Goal: Information Seeking & Learning: Learn about a topic

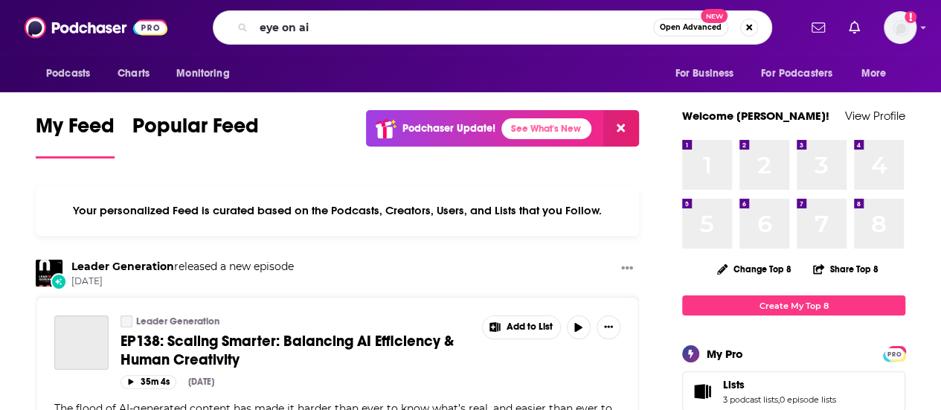
type input "eye on ai"
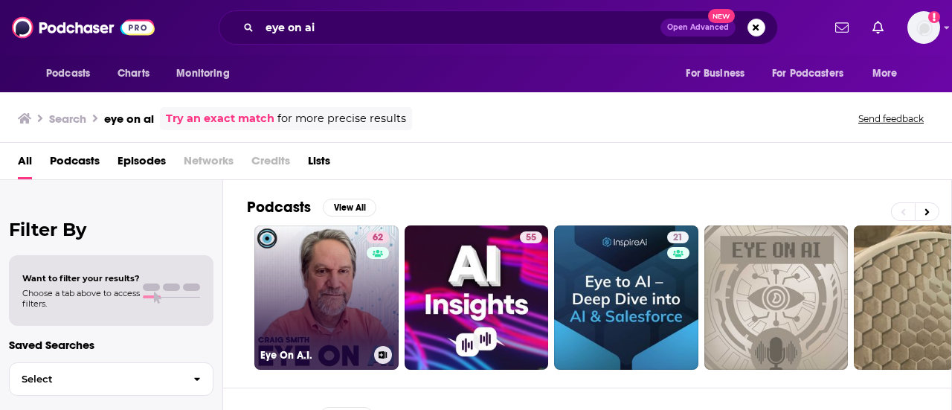
click at [302, 329] on link "62 Eye On A.I." at bounding box center [326, 297] width 144 height 144
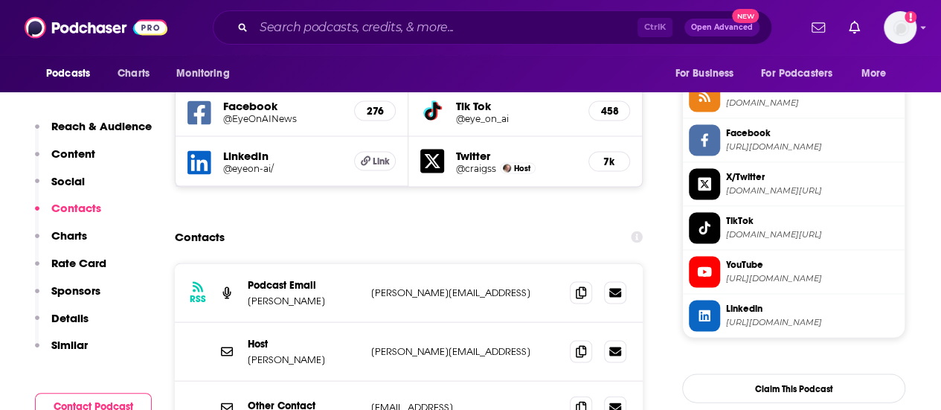
scroll to position [1398, 0]
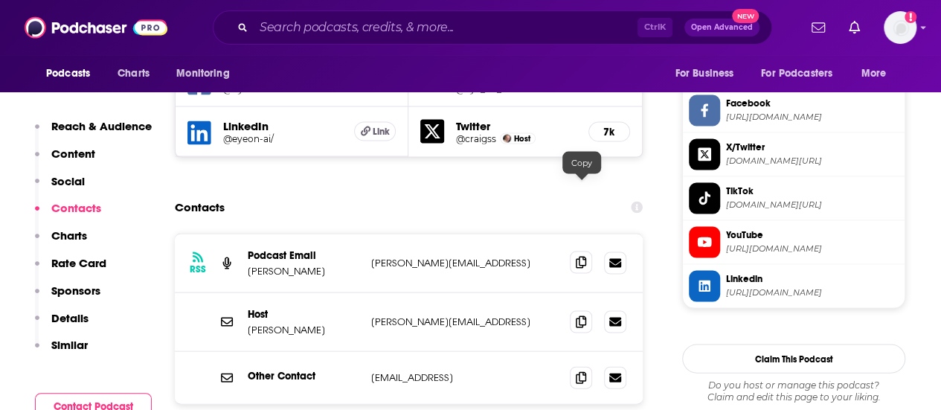
click at [583, 251] on span at bounding box center [581, 262] width 22 height 22
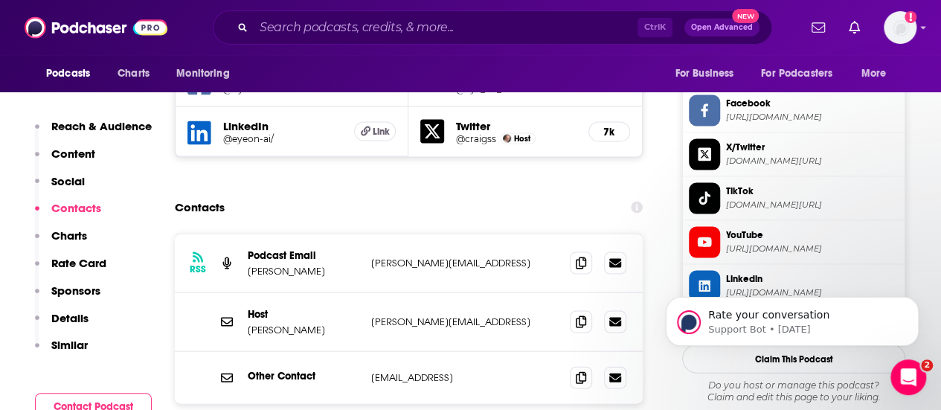
scroll to position [0, 0]
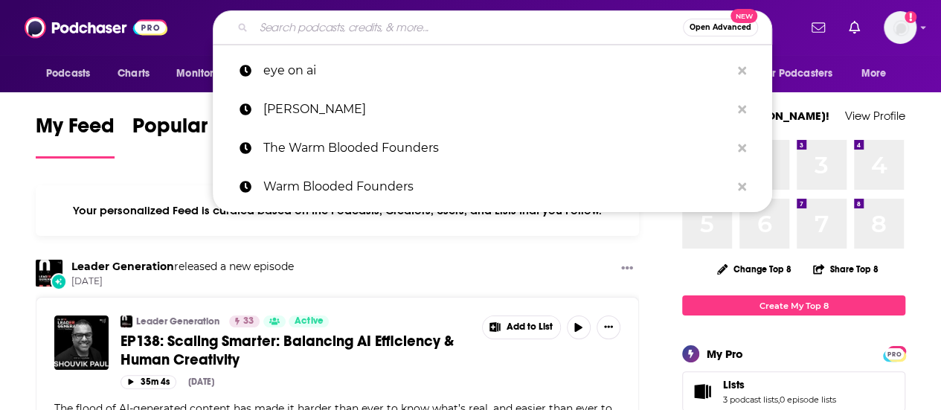
click at [524, 17] on input "Search podcasts, credits, & more..." at bounding box center [468, 28] width 429 height 24
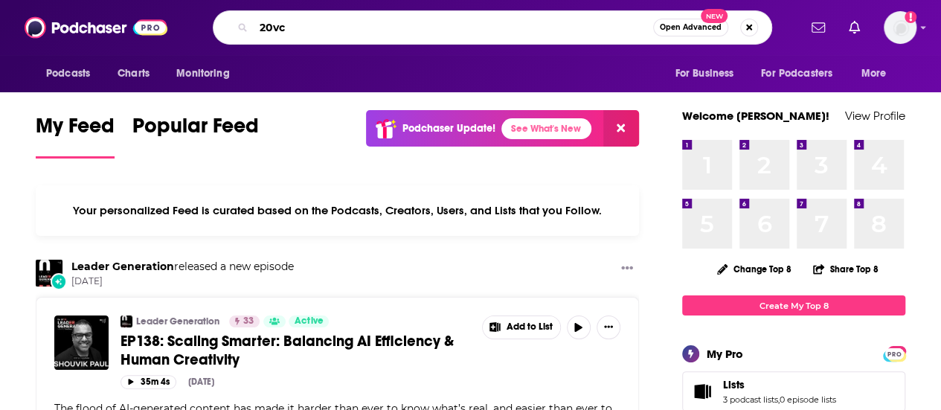
type input "20vc"
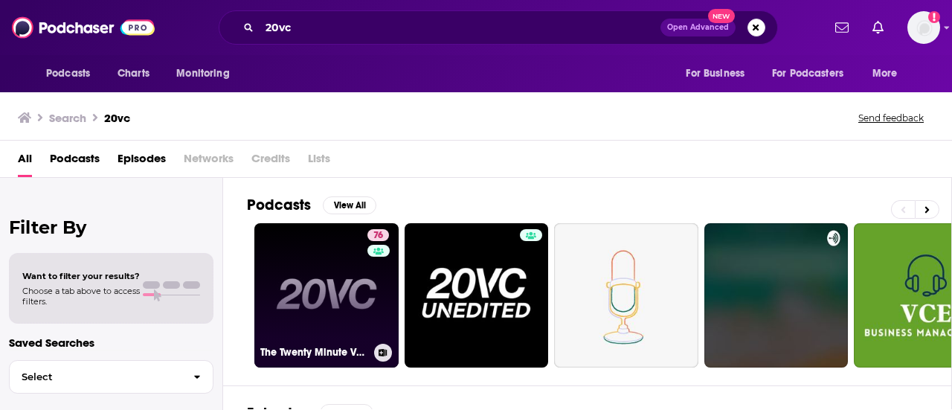
click at [304, 280] on link "76 The Twenty Minute VC (20VC): Venture Capital | Startup Funding | The Pitch" at bounding box center [326, 295] width 144 height 144
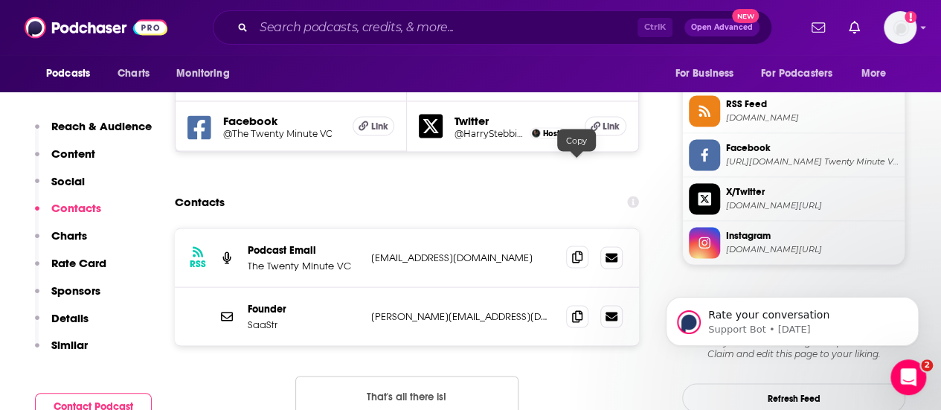
click at [576, 251] on icon at bounding box center [577, 257] width 10 height 12
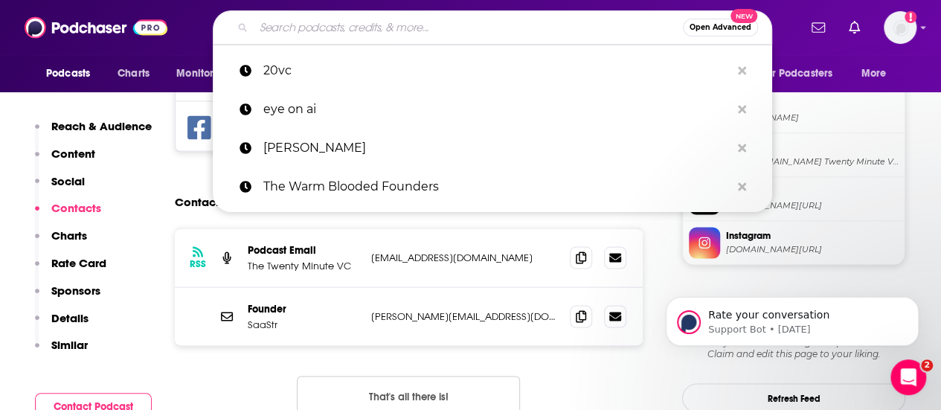
click at [323, 19] on input "Search podcasts, credits, & more..." at bounding box center [468, 28] width 429 height 24
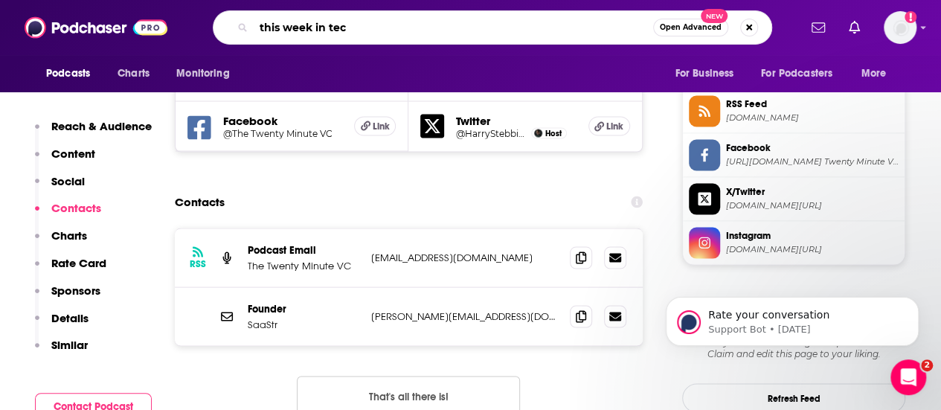
type input "this week in tech"
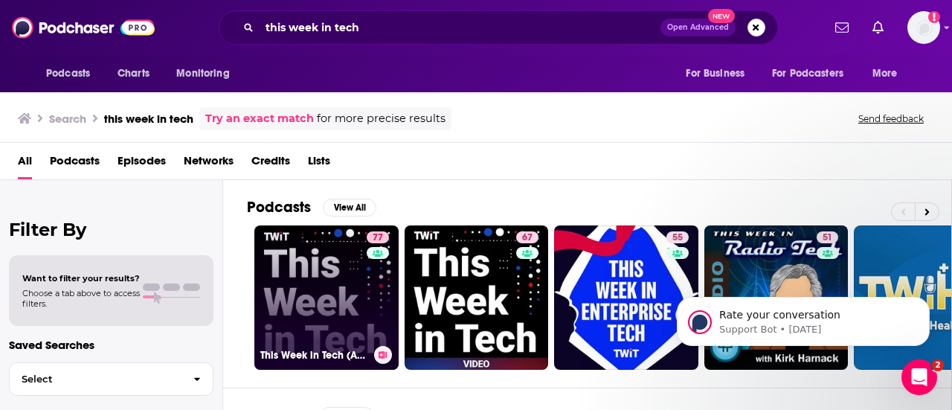
click at [340, 272] on link "77 This Week in Tech (Audio)" at bounding box center [326, 297] width 144 height 144
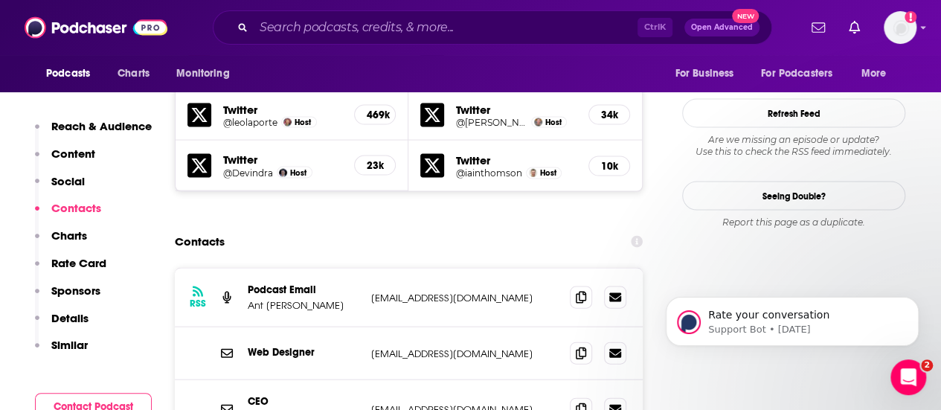
scroll to position [1488, 0]
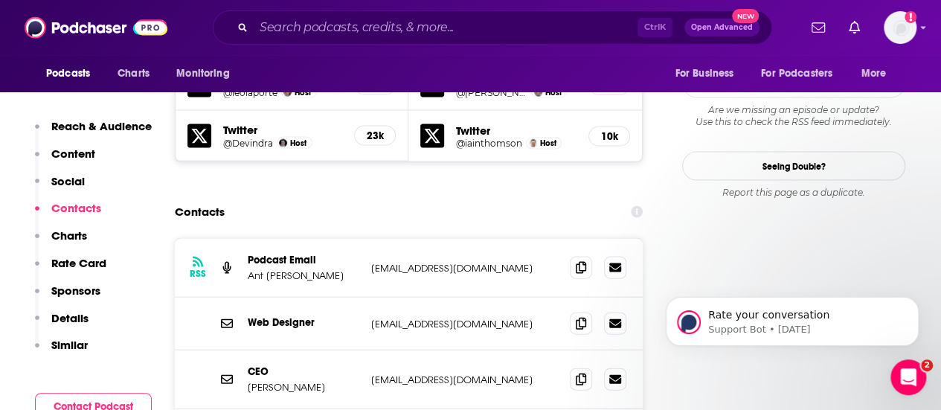
click at [420, 39] on div "Ctrl K Open Advanced New" at bounding box center [492, 27] width 559 height 34
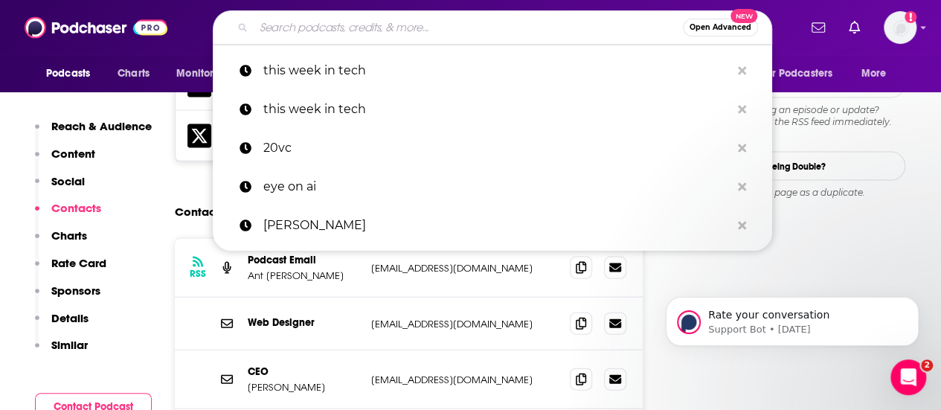
click at [417, 29] on input "Search podcasts, credits, & more..." at bounding box center [468, 28] width 429 height 24
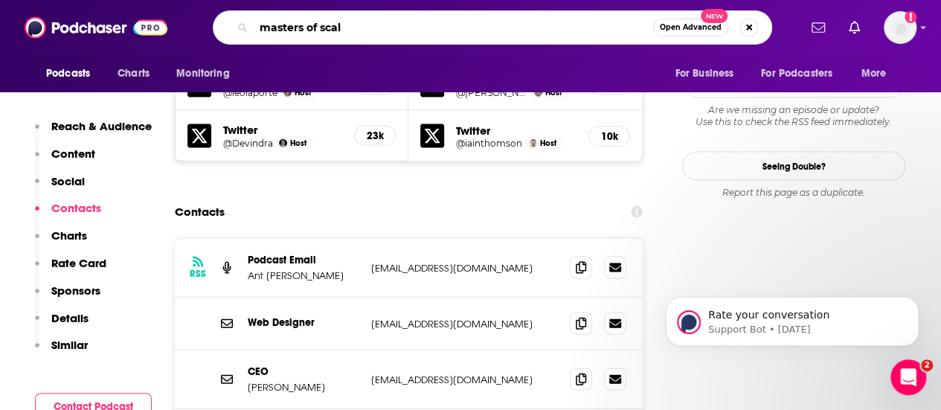
type input "masters of scale"
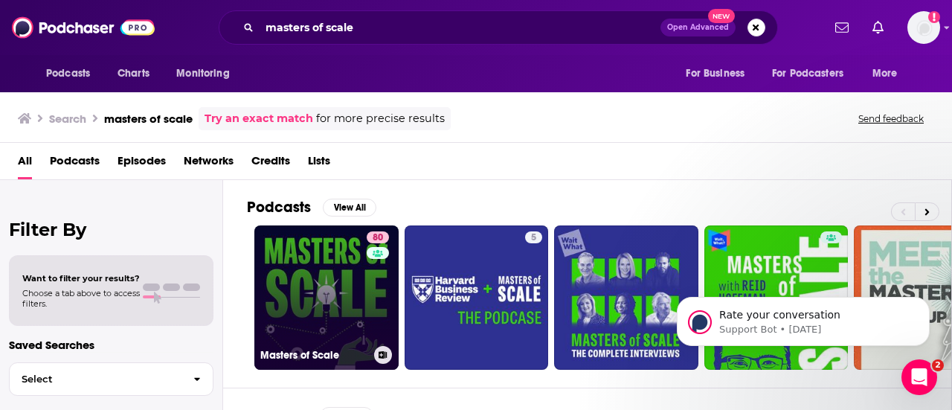
click at [321, 259] on link "80 Masters of Scale" at bounding box center [326, 297] width 144 height 144
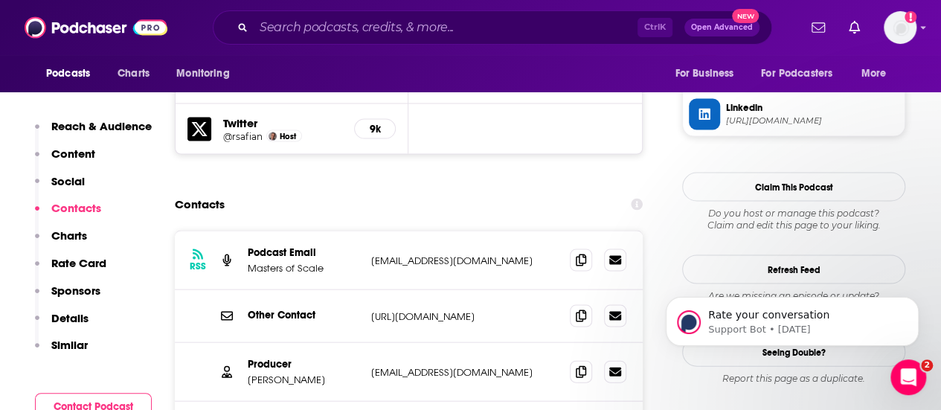
scroll to position [1468, 0]
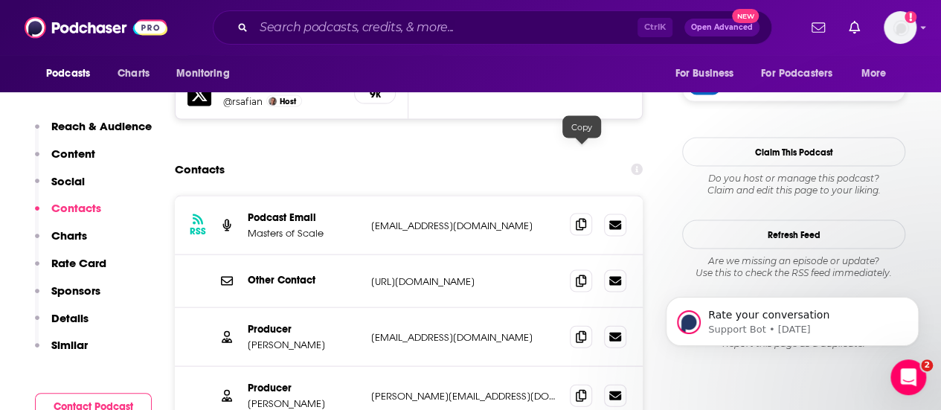
click at [585, 219] on icon at bounding box center [581, 225] width 10 height 12
click at [379, 26] on input "Search podcasts, credits, & more..." at bounding box center [446, 28] width 384 height 24
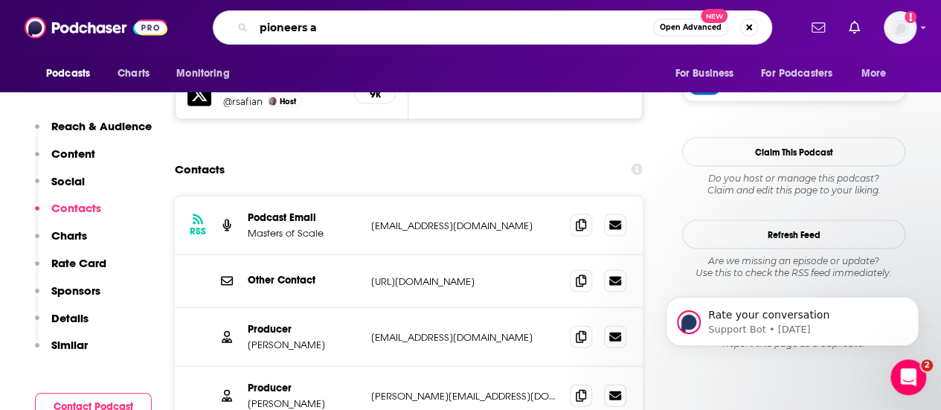
type input "pioneers ai"
click at [379, 26] on input "pioneers ai" at bounding box center [453, 28] width 399 height 24
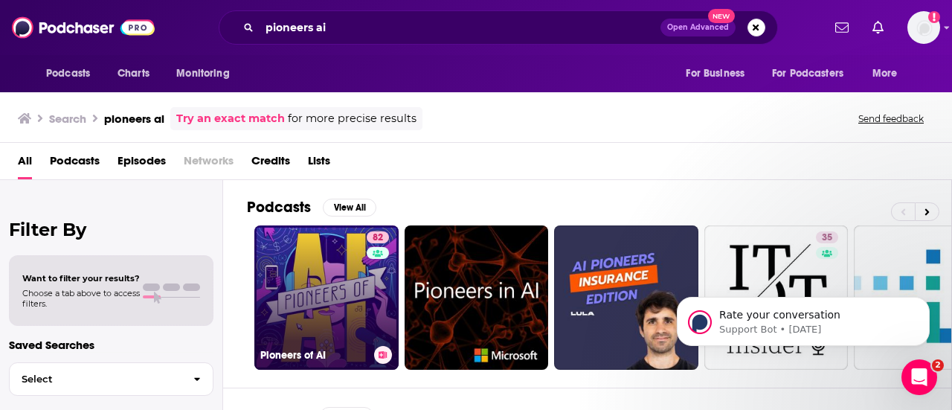
click at [321, 263] on link "82 Pioneers of AI" at bounding box center [326, 297] width 144 height 144
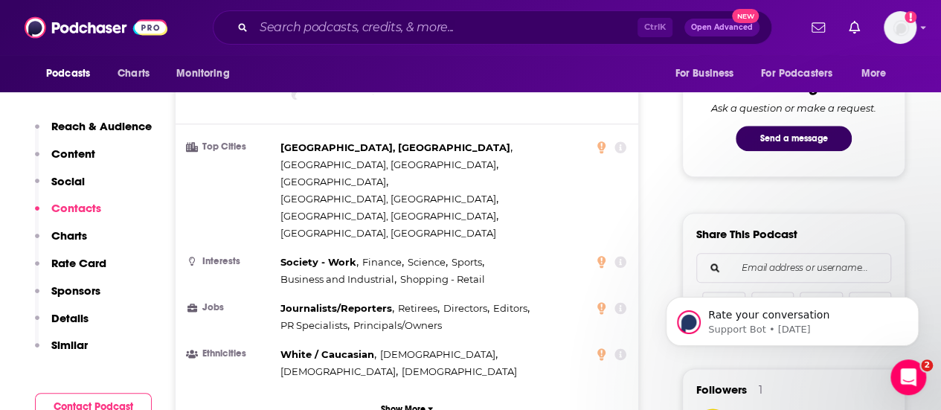
scroll to position [1183, 0]
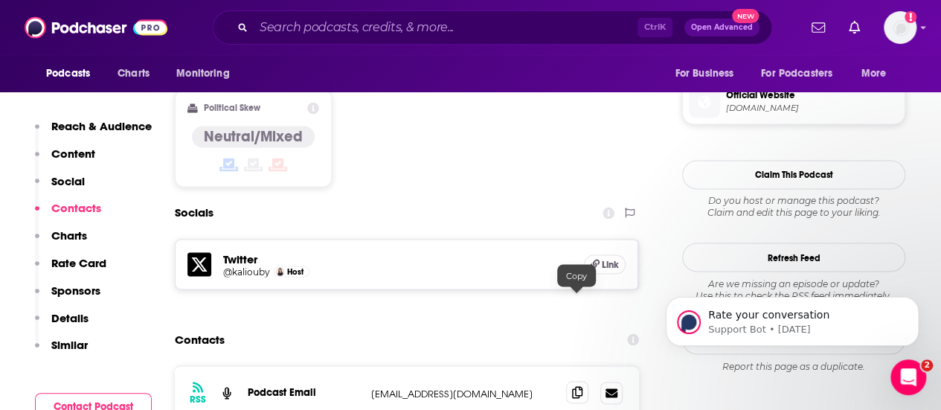
click at [578, 386] on icon at bounding box center [577, 392] width 10 height 12
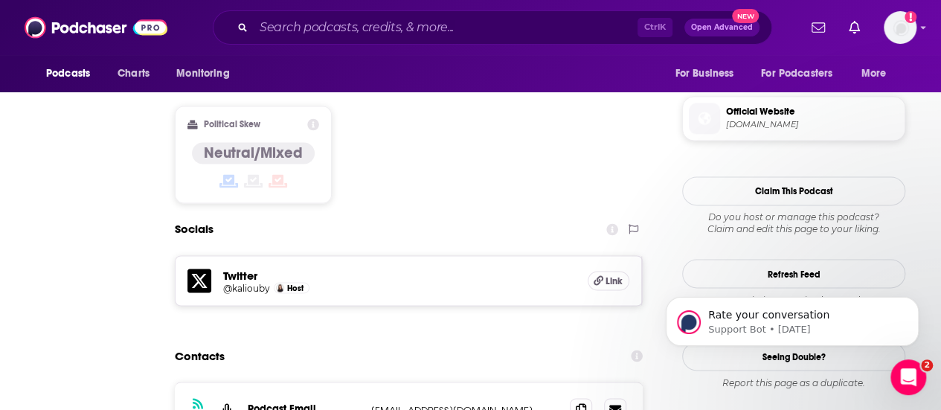
scroll to position [0, 0]
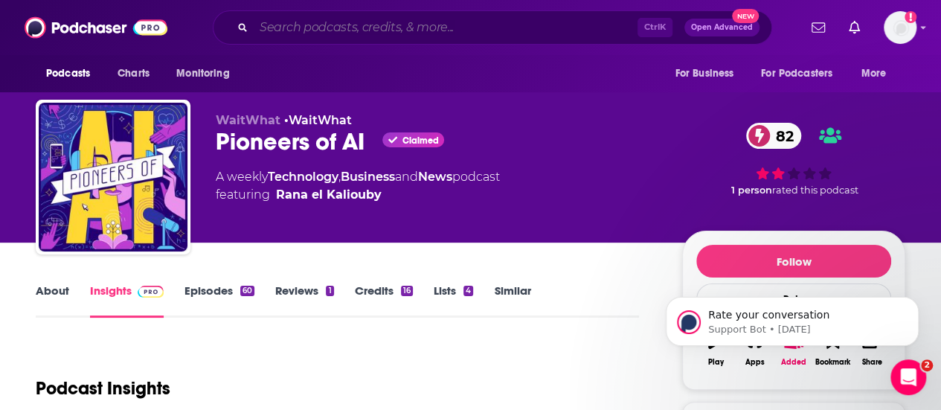
click at [289, 28] on input "Search podcasts, credits, & more..." at bounding box center [446, 28] width 384 height 24
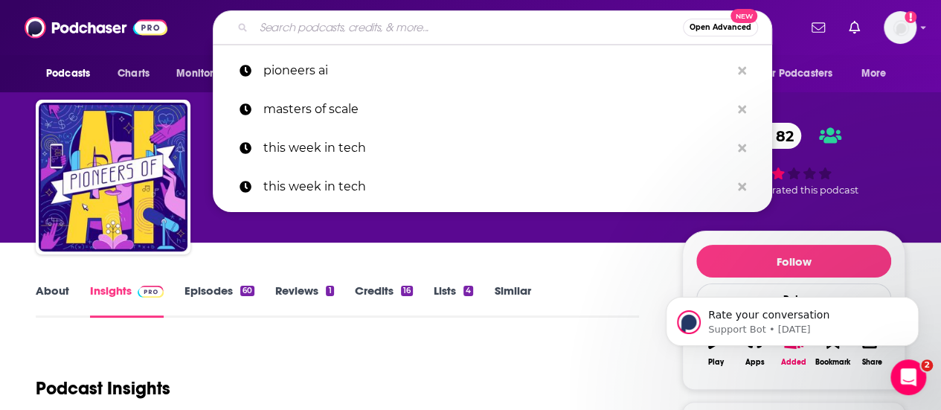
type input "1"
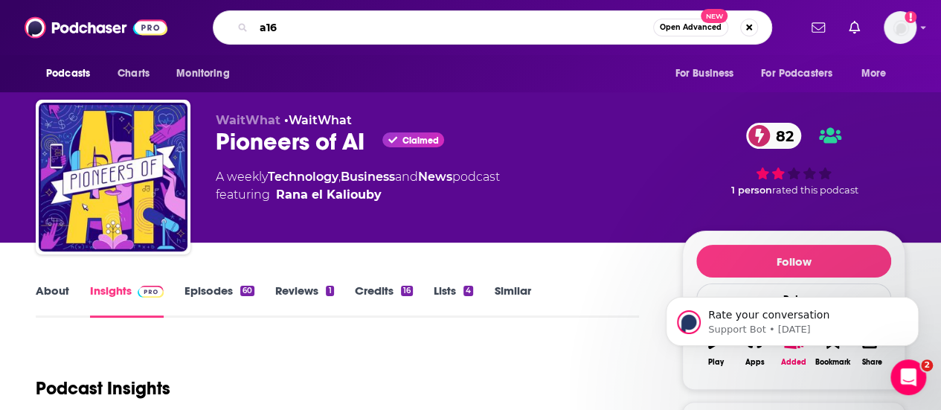
type input "a16z"
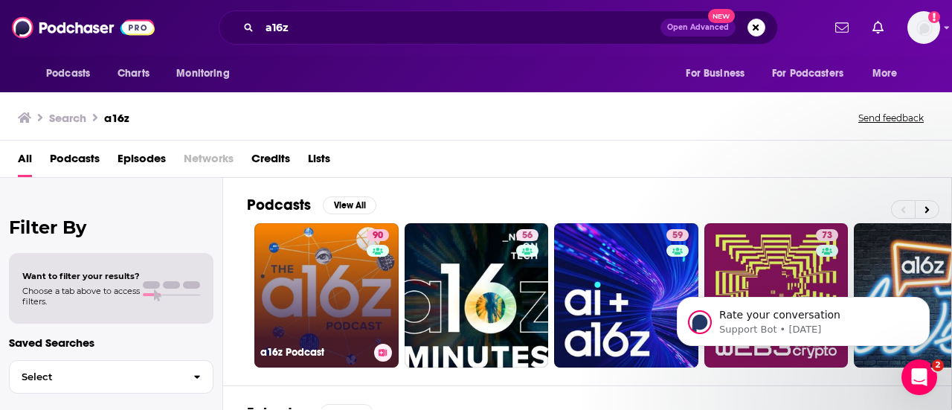
click at [324, 319] on link "90 a16z Podcast" at bounding box center [326, 295] width 144 height 144
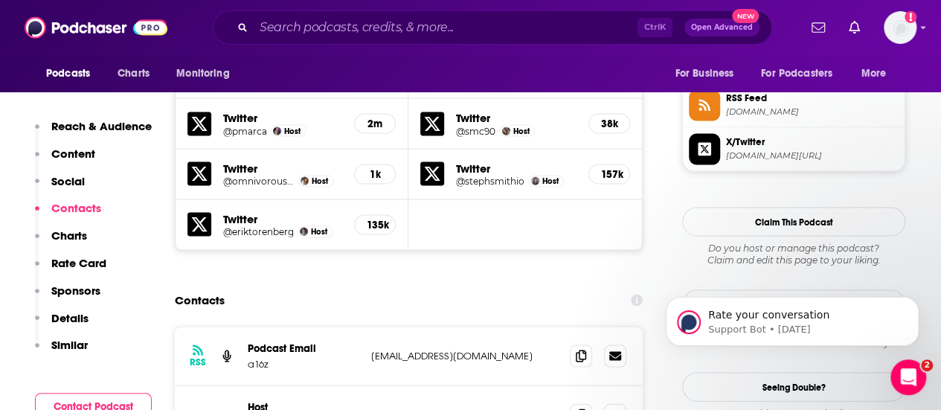
scroll to position [1369, 0]
click at [588, 344] on span at bounding box center [581, 355] width 22 height 22
click at [327, 33] on input "Search podcasts, credits, & more..." at bounding box center [446, 28] width 384 height 24
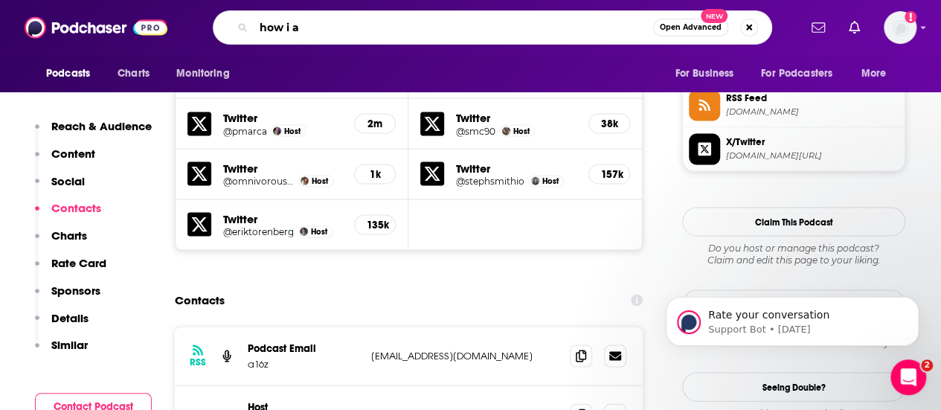
type input "how i ai"
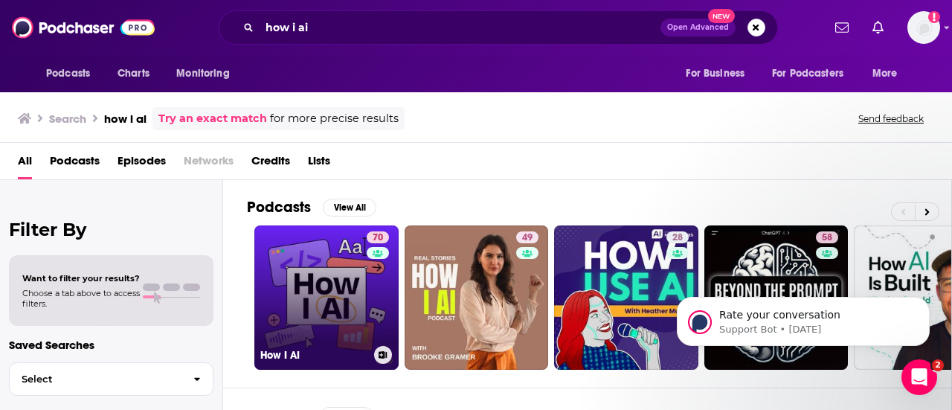
click at [343, 261] on link "70 How I AI" at bounding box center [326, 297] width 144 height 144
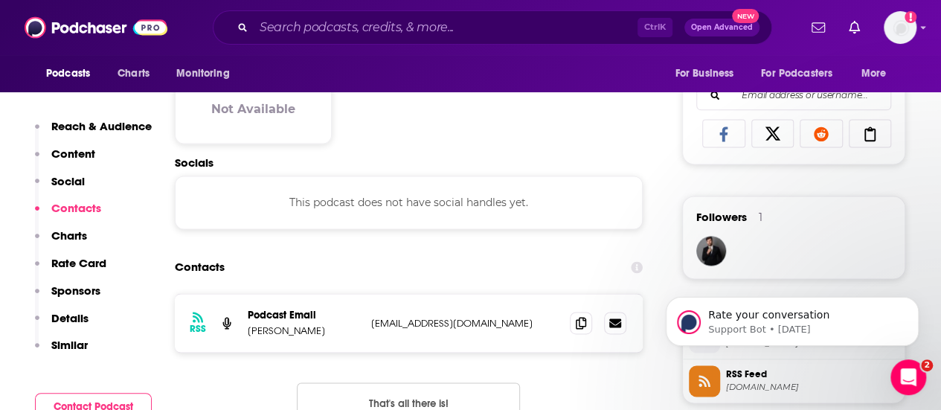
scroll to position [1041, 0]
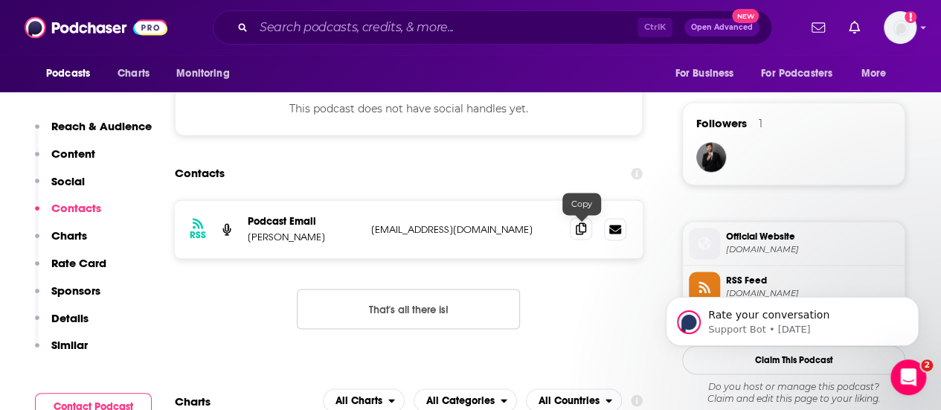
click at [582, 234] on icon at bounding box center [581, 228] width 10 height 12
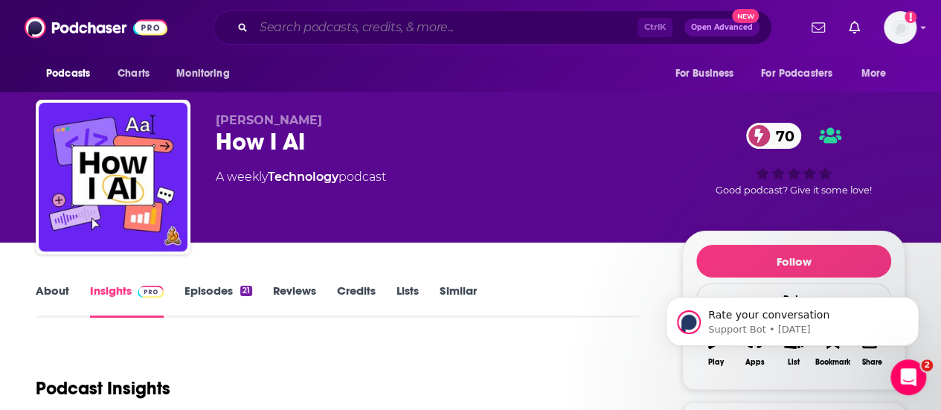
click at [475, 20] on input "Search podcasts, credits, & more..." at bounding box center [446, 28] width 384 height 24
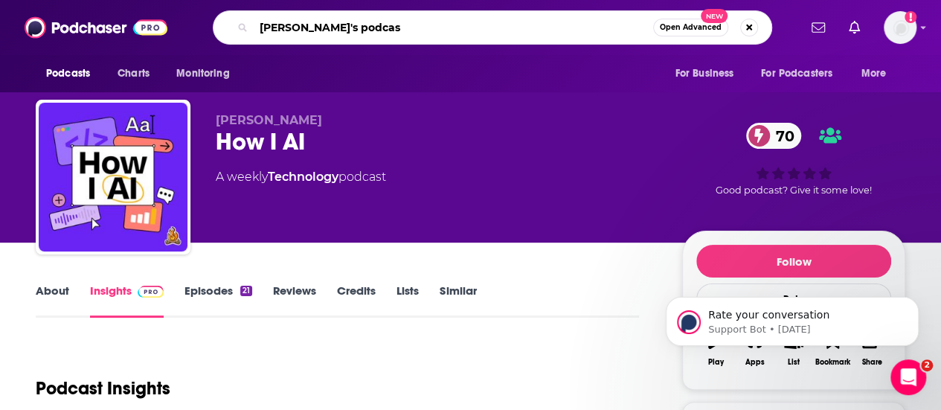
type input "lenny's podcast"
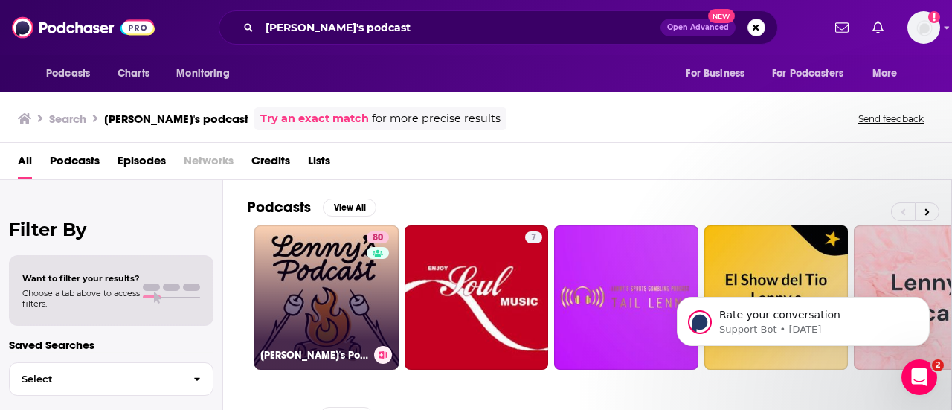
click at [341, 288] on link "80 Lenny's Podcast: Product | Career | Growth" at bounding box center [326, 297] width 144 height 144
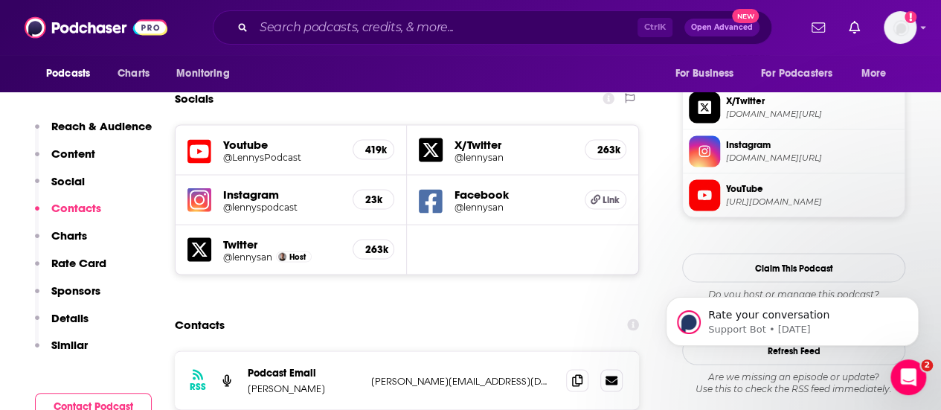
scroll to position [1339, 0]
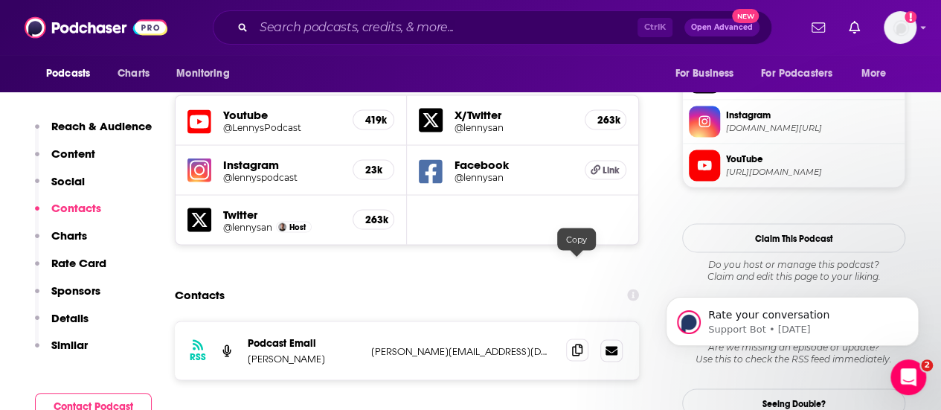
click at [572, 344] on icon at bounding box center [577, 350] width 10 height 12
drag, startPoint x: 327, startPoint y: 273, endPoint x: 278, endPoint y: 274, distance: 48.4
click at [278, 352] on p "Lenny Rachitsky" at bounding box center [304, 358] width 112 height 13
copy p "Rachitsky"
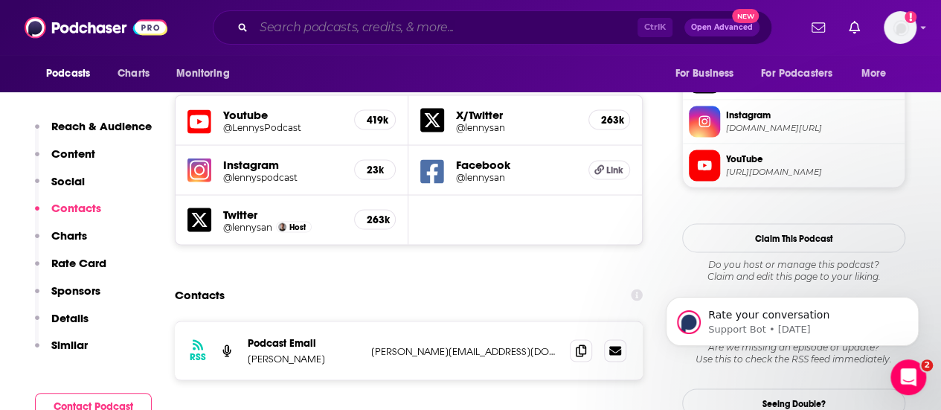
click at [448, 26] on input "Search podcasts, credits, & more..." at bounding box center [446, 28] width 384 height 24
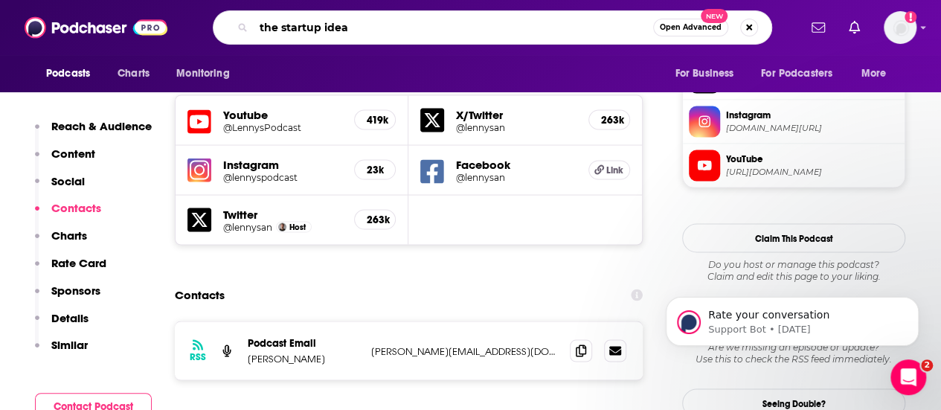
type input "the startup ideas"
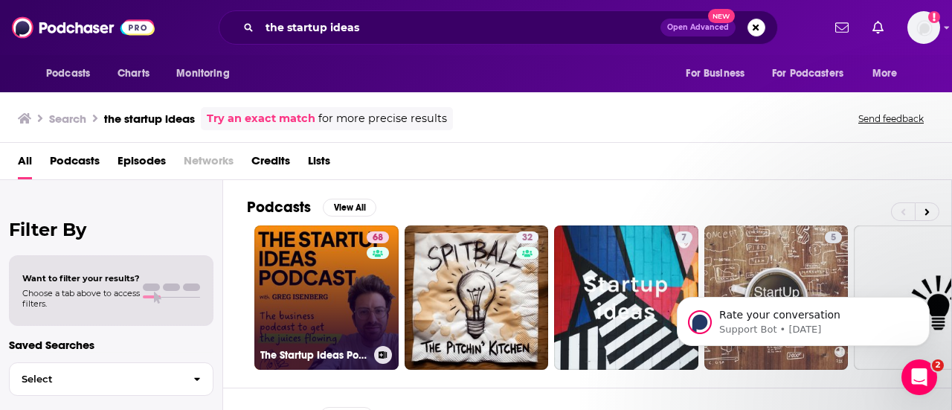
click at [334, 267] on link "68 The Startup Ideas Podcast" at bounding box center [326, 297] width 144 height 144
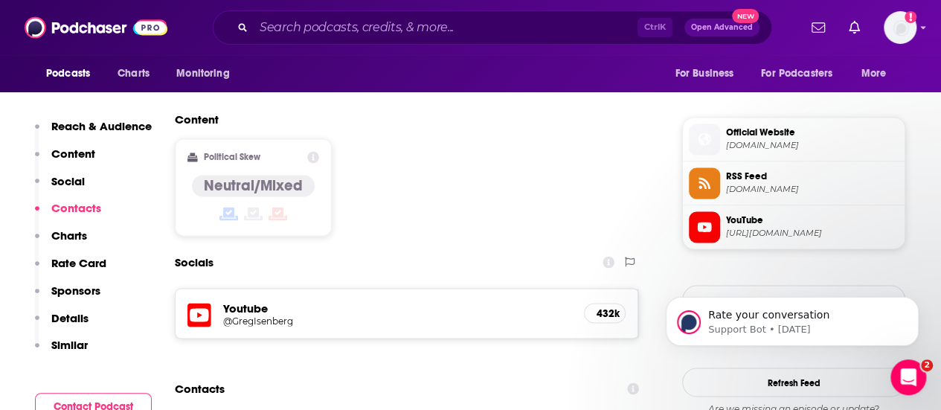
scroll to position [1369, 0]
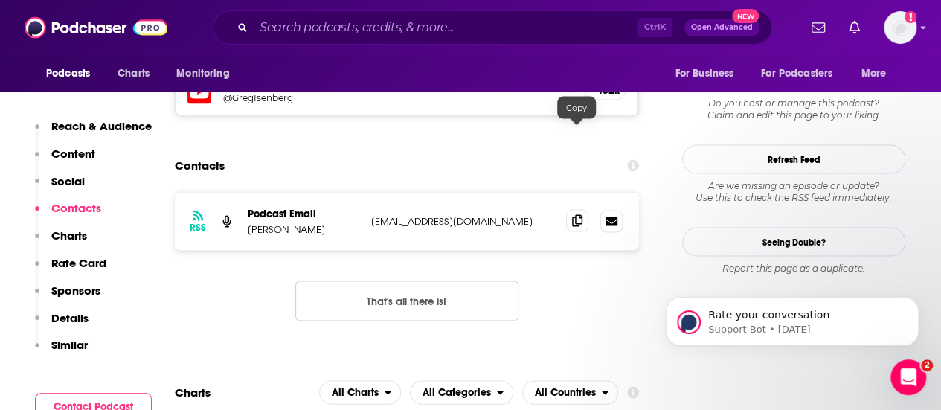
click at [576, 214] on icon at bounding box center [577, 220] width 10 height 12
click at [315, 28] on input "Search podcasts, credits, & more..." at bounding box center [446, 28] width 384 height 24
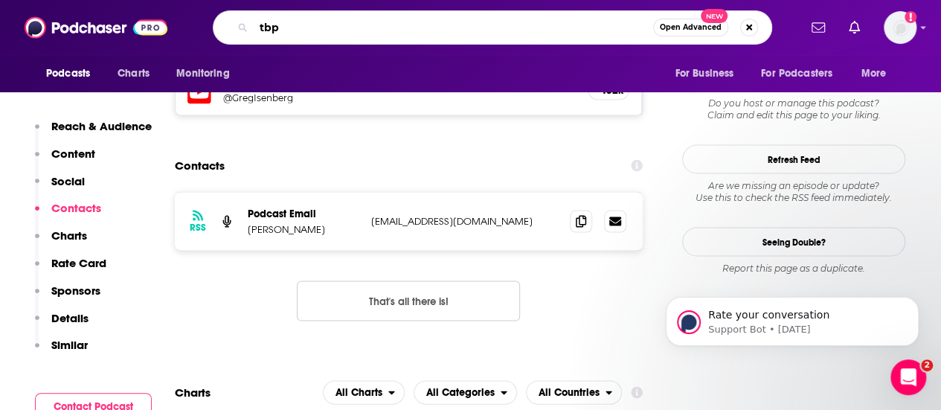
type input "tbpn"
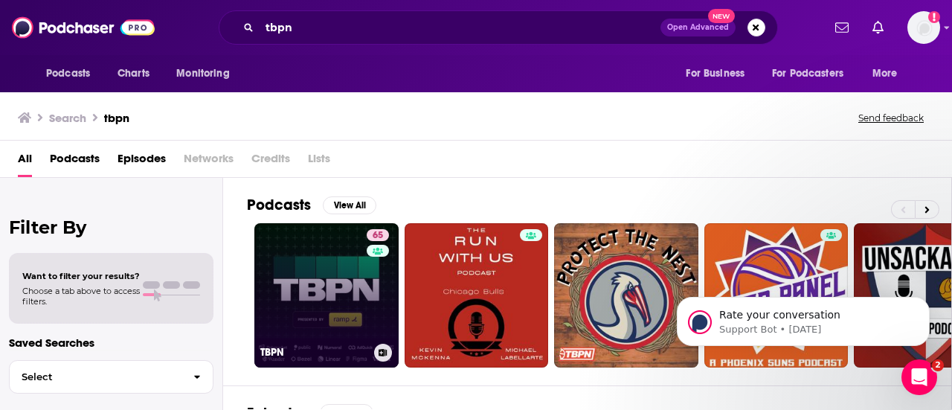
click at [312, 255] on link "65 TBPN" at bounding box center [326, 295] width 144 height 144
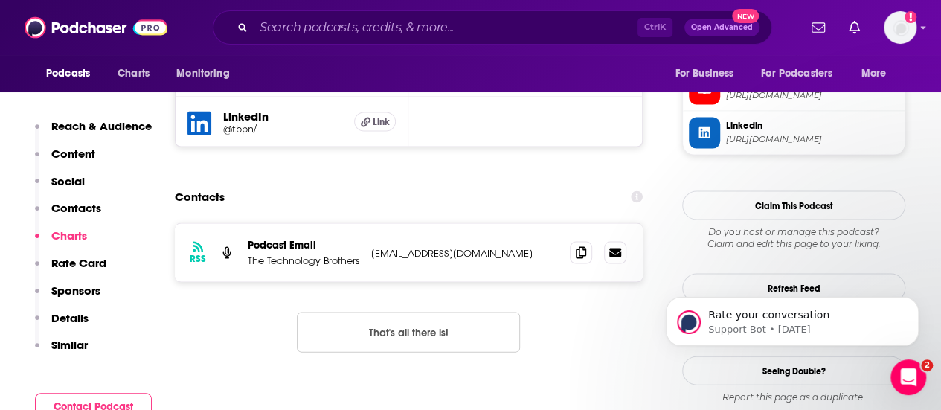
scroll to position [1388, 0]
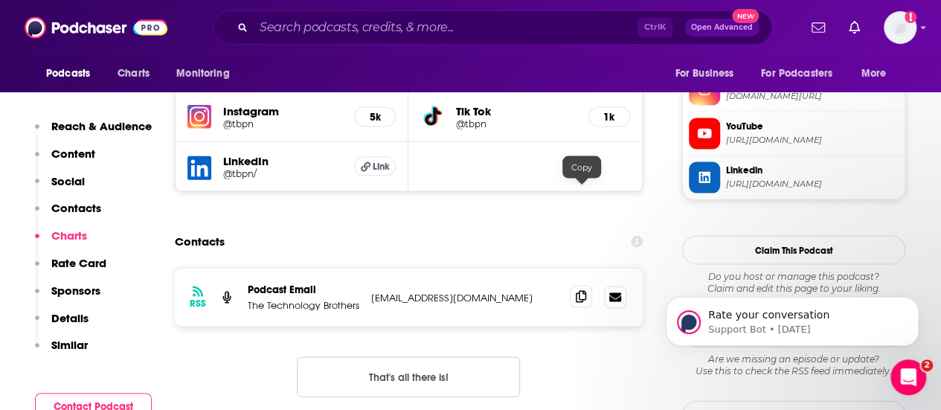
click at [586, 285] on span at bounding box center [581, 296] width 22 height 22
click at [313, 30] on input "Search podcasts, credits, & more..." at bounding box center [446, 28] width 384 height 24
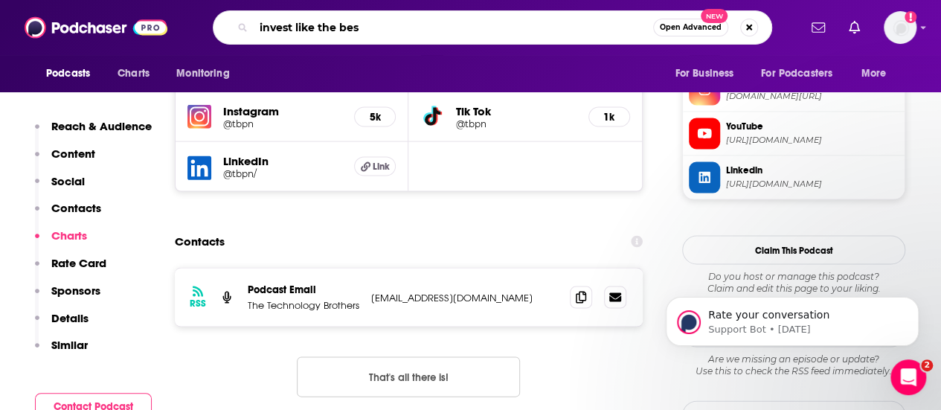
type input "invest like the best"
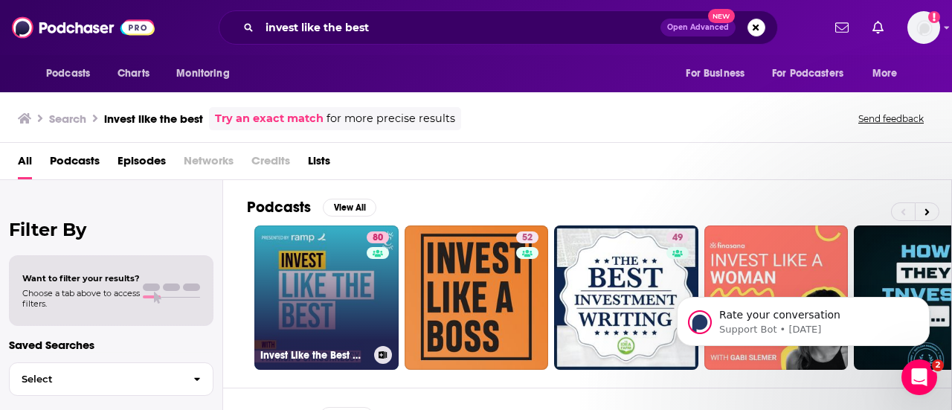
click at [336, 247] on link "80 Invest Like the Best with Patrick O'Shaughnessy" at bounding box center [326, 297] width 144 height 144
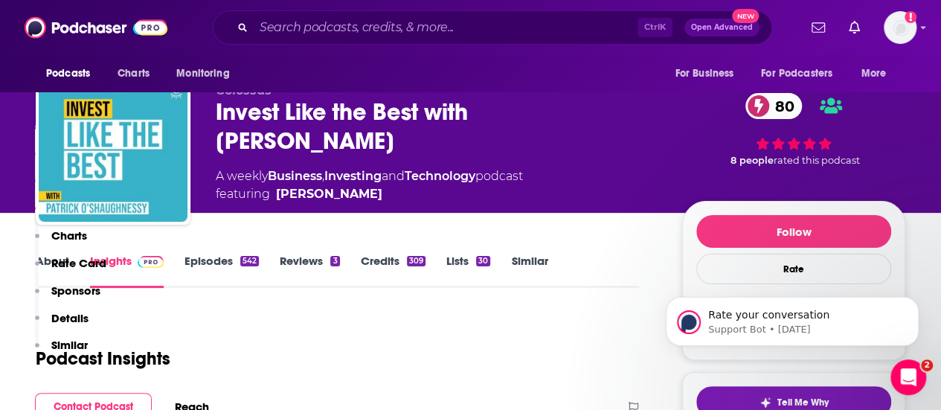
scroll to position [1250, 0]
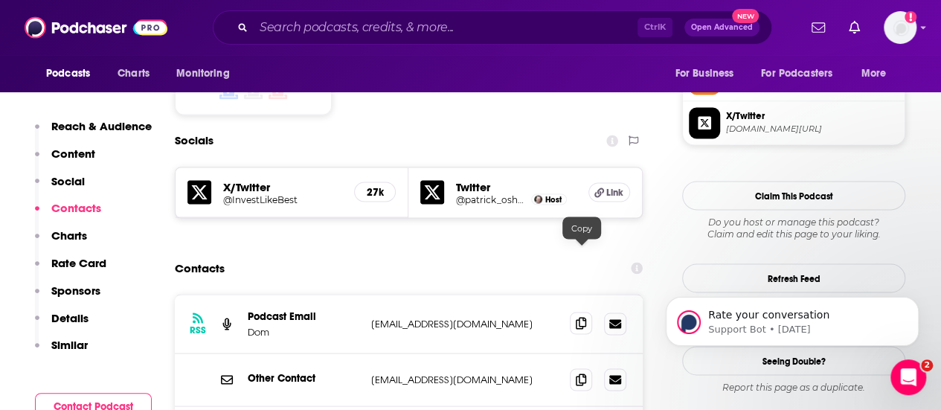
click at [571, 312] on span at bounding box center [581, 323] width 22 height 22
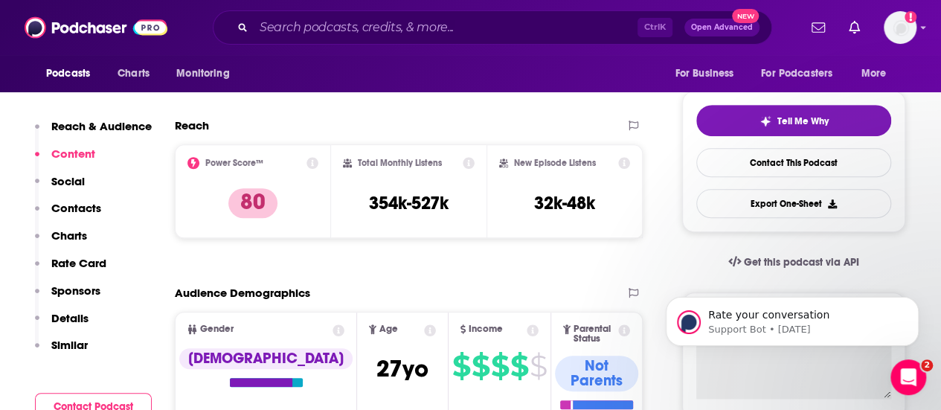
scroll to position [0, 0]
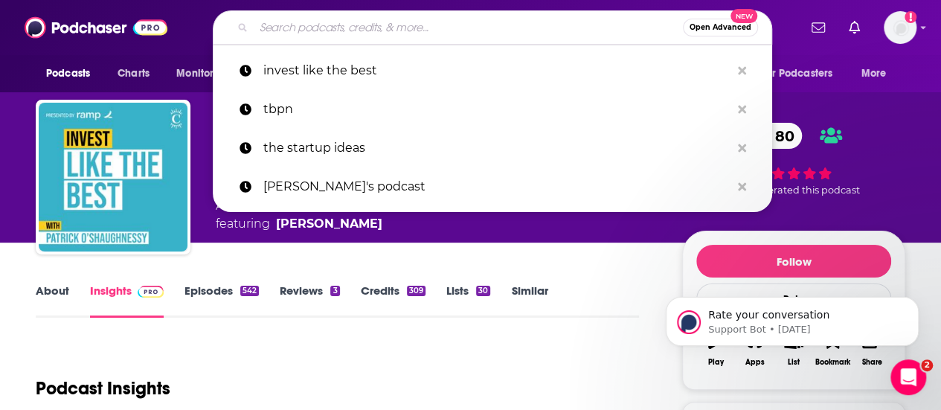
click at [490, 25] on input "Search podcasts, credits, & more..." at bounding box center [468, 28] width 429 height 24
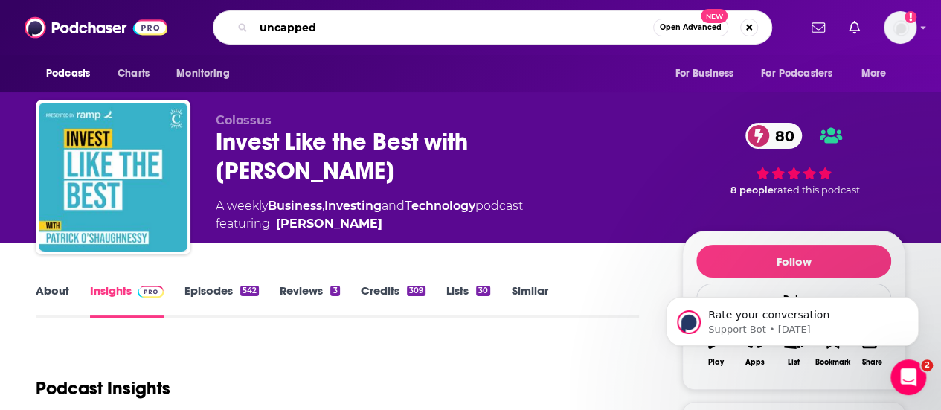
type input "uncapped"
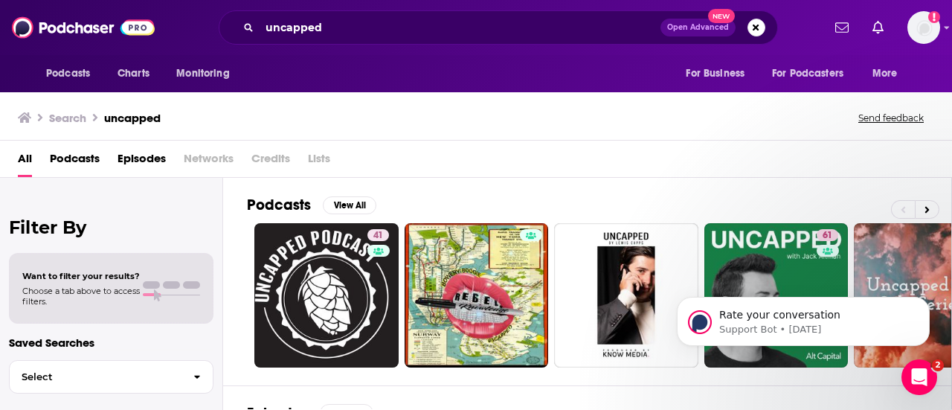
click at [437, 142] on div "All Podcasts Episodes Networks Credits Lists" at bounding box center [476, 159] width 952 height 37
click at [927, 306] on button "Dismiss notification" at bounding box center [925, 301] width 19 height 19
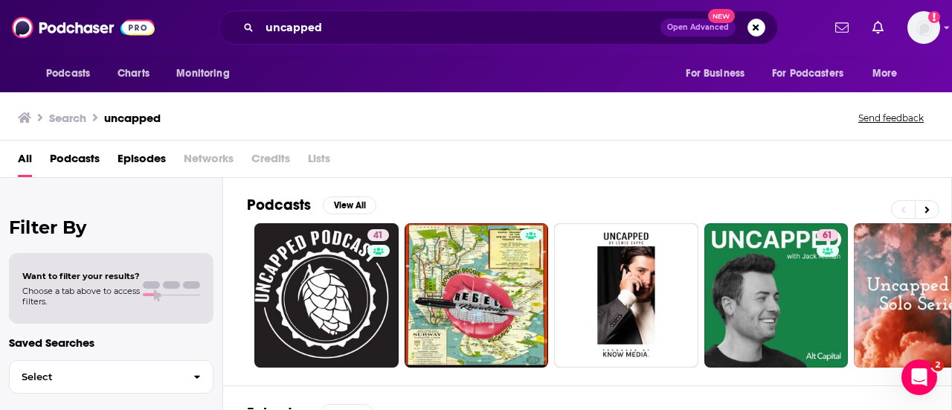
click at [697, 138] on div "Search uncapped Send feedback" at bounding box center [476, 114] width 952 height 51
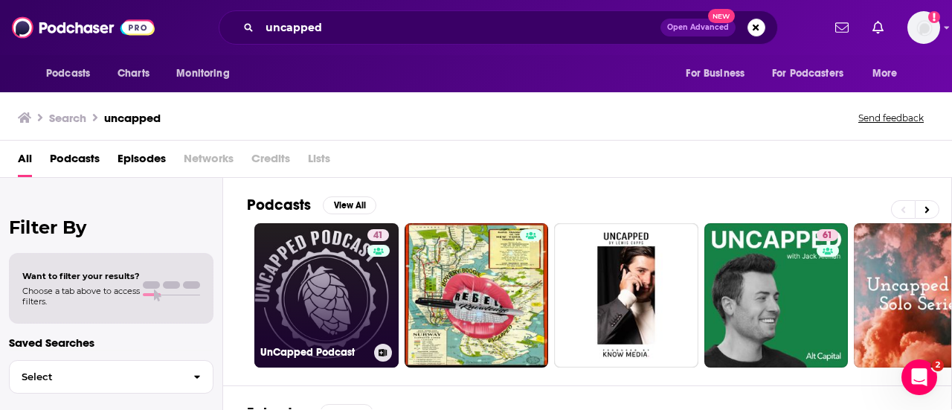
click at [346, 273] on link "41 UnCapped Podcast" at bounding box center [326, 295] width 144 height 144
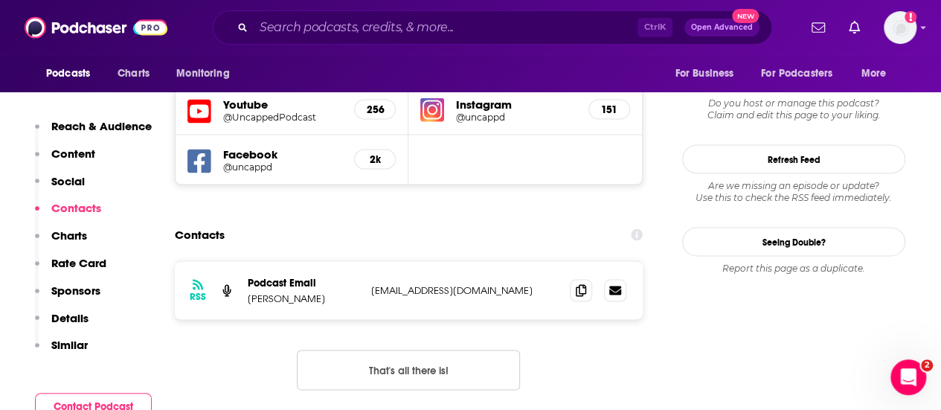
scroll to position [1339, 0]
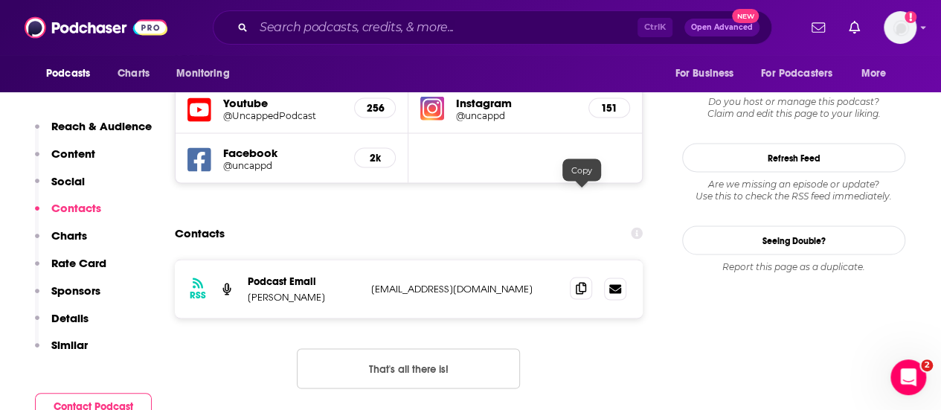
click at [576, 282] on icon at bounding box center [581, 288] width 10 height 12
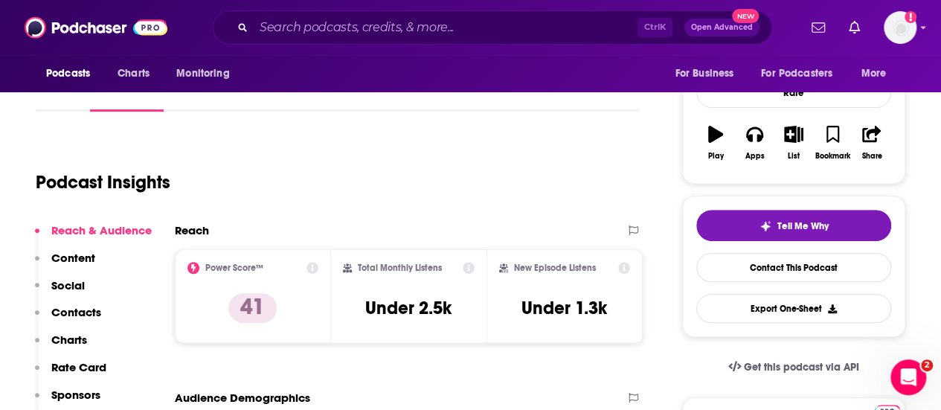
scroll to position [0, 0]
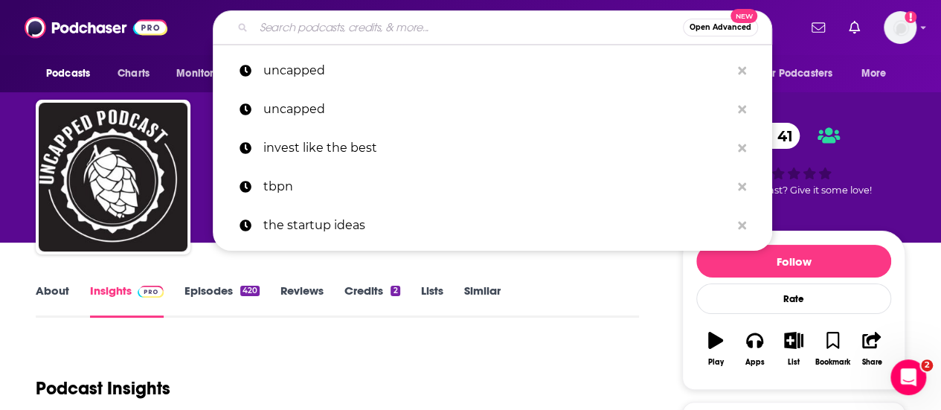
click at [402, 34] on input "Search podcasts, credits, & more..." at bounding box center [468, 28] width 429 height 24
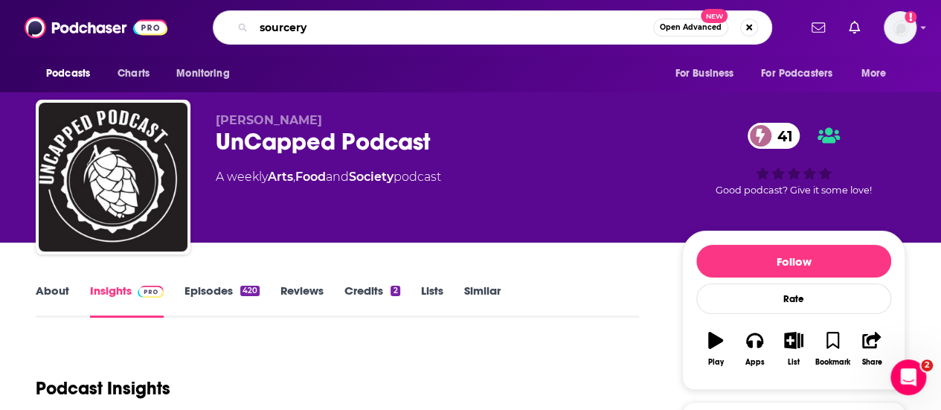
type input "sourcery"
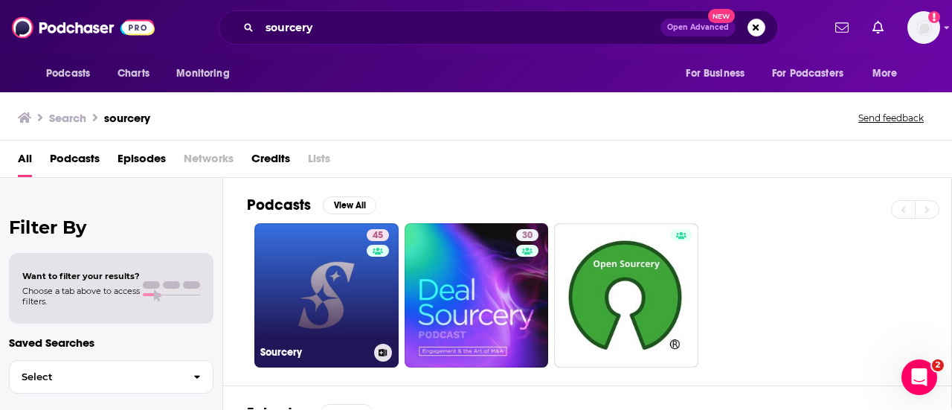
click at [368, 280] on div "45" at bounding box center [380, 286] width 26 height 115
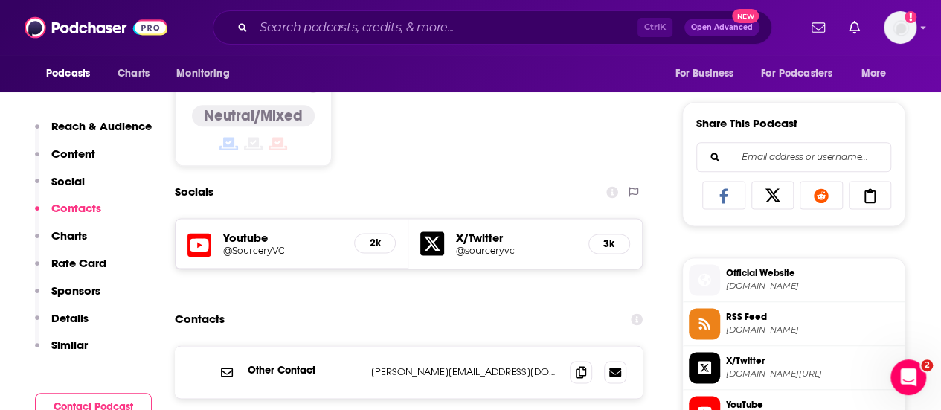
scroll to position [967, 0]
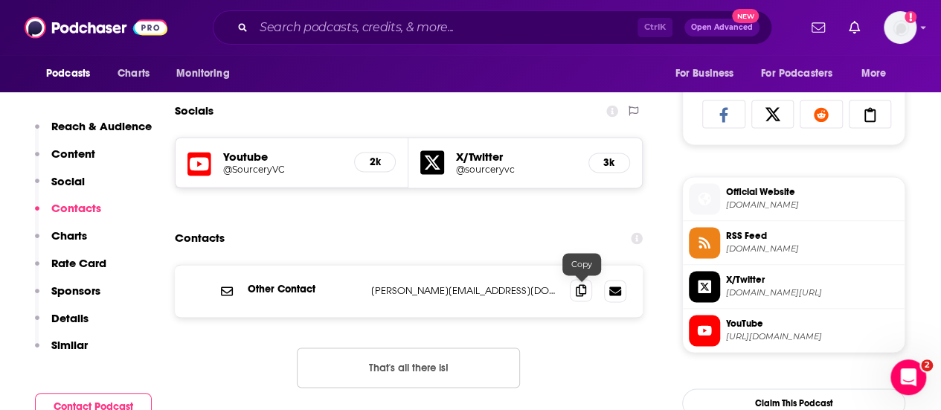
click at [576, 292] on icon at bounding box center [581, 290] width 10 height 12
click at [453, 34] on input "Search podcasts, credits, & more..." at bounding box center [446, 28] width 384 height 24
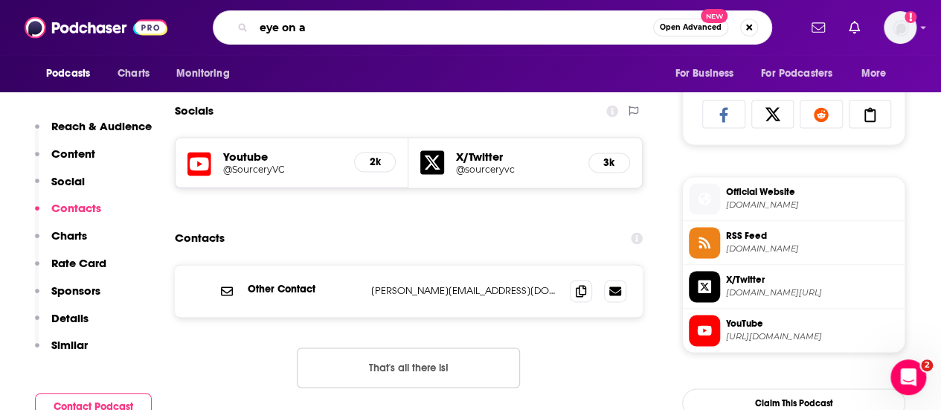
type input "eye on ai"
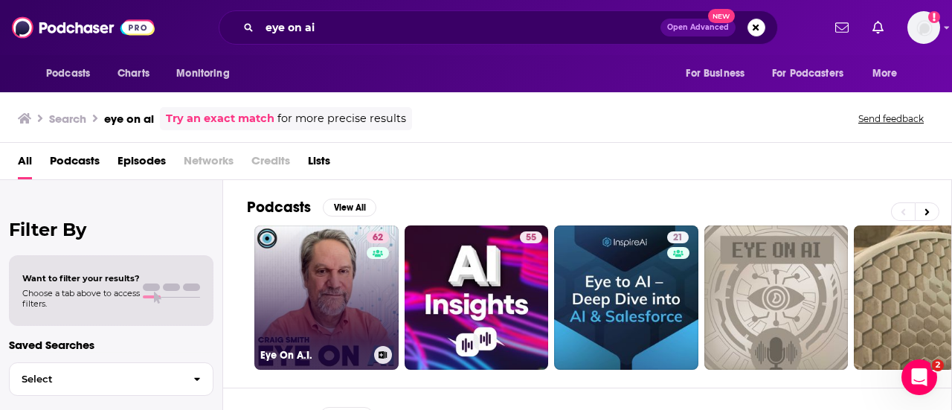
click at [326, 274] on link "62 Eye On A.I." at bounding box center [326, 297] width 144 height 144
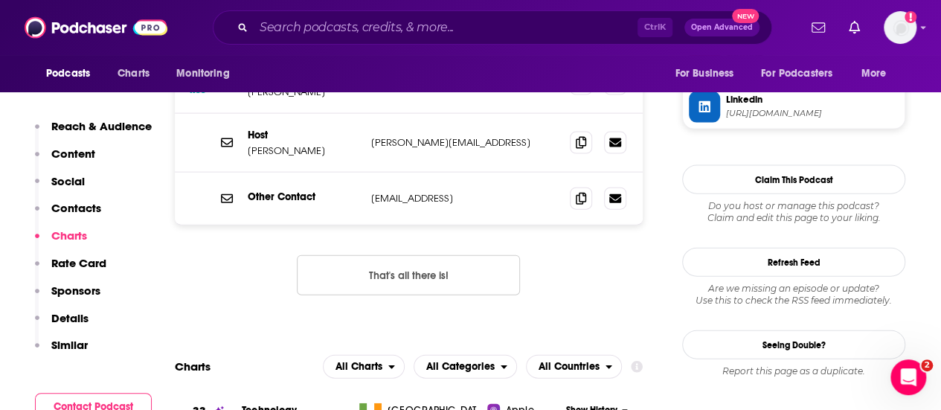
scroll to position [1517, 0]
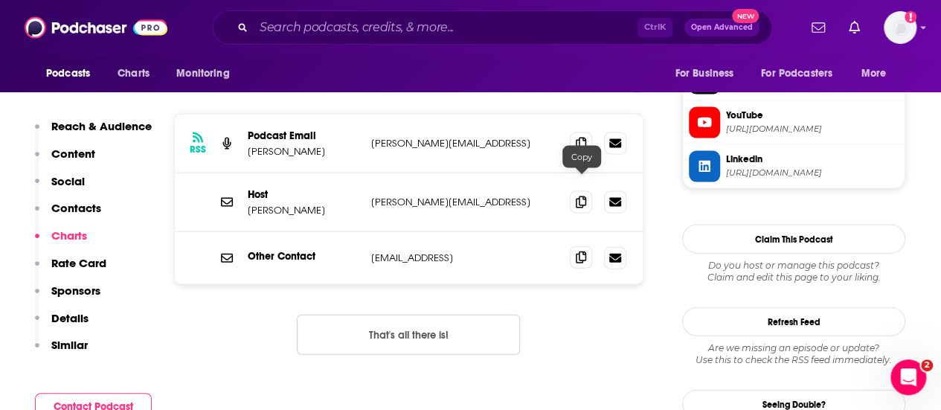
click at [582, 251] on icon at bounding box center [581, 257] width 10 height 12
click at [314, 33] on input "Search podcasts, credits, & more..." at bounding box center [446, 28] width 384 height 24
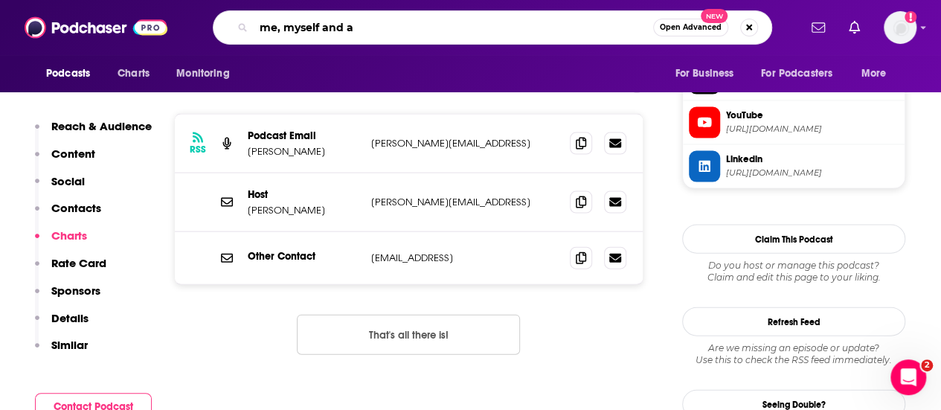
type input "me, myself and ai"
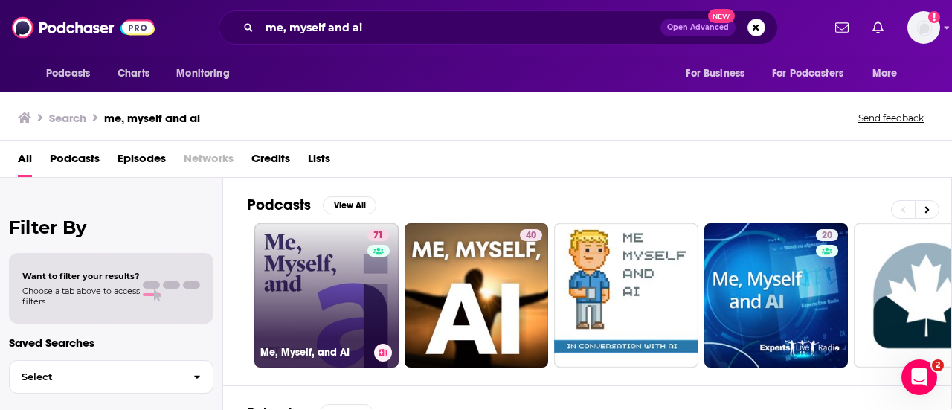
click at [321, 273] on link "71 Me, Myself, and AI" at bounding box center [326, 295] width 144 height 144
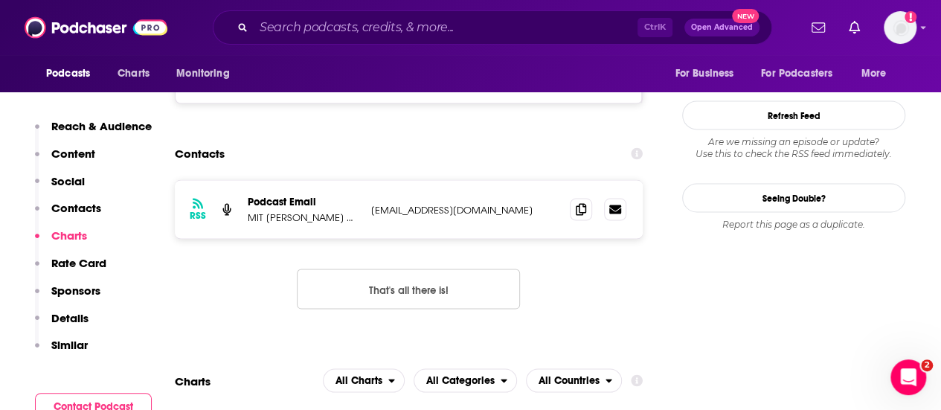
scroll to position [1339, 0]
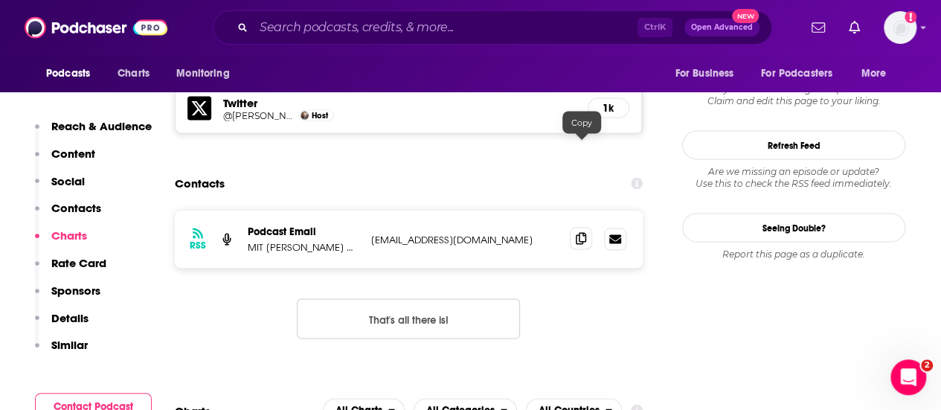
click at [579, 232] on icon at bounding box center [581, 238] width 10 height 12
click at [371, 31] on input "Search podcasts, credits, & more..." at bounding box center [446, 28] width 384 height 24
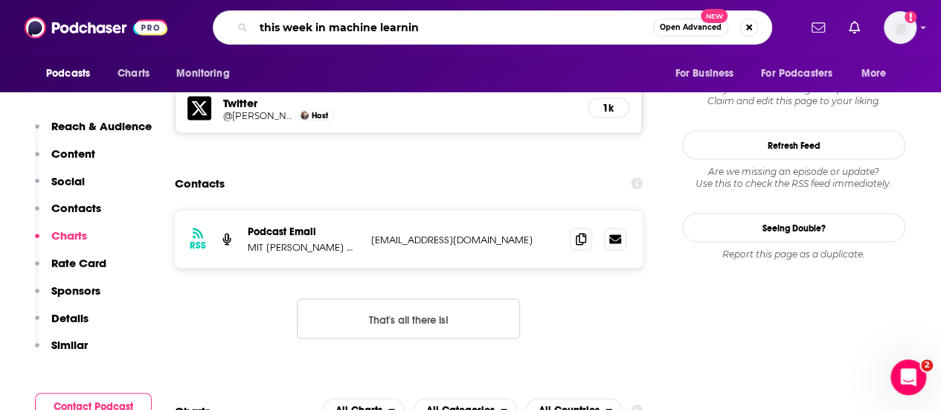
type input "this week in machine learning"
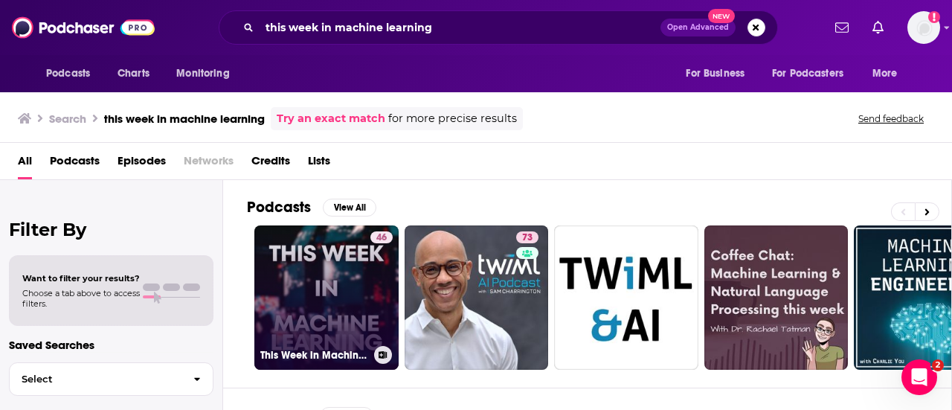
click at [330, 327] on link "46 This Week in Machine Learning" at bounding box center [326, 297] width 144 height 144
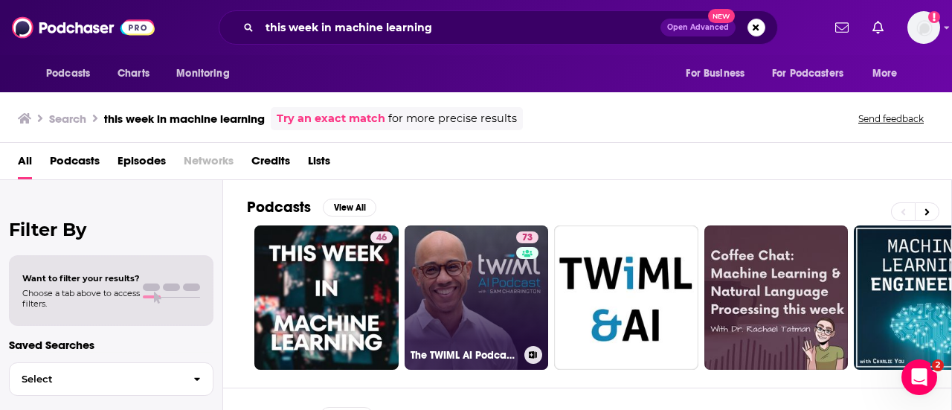
click at [511, 315] on link "73 The TWIML AI Podcast (formerly This Week in Machine Learning & Artificial In…" at bounding box center [477, 297] width 144 height 144
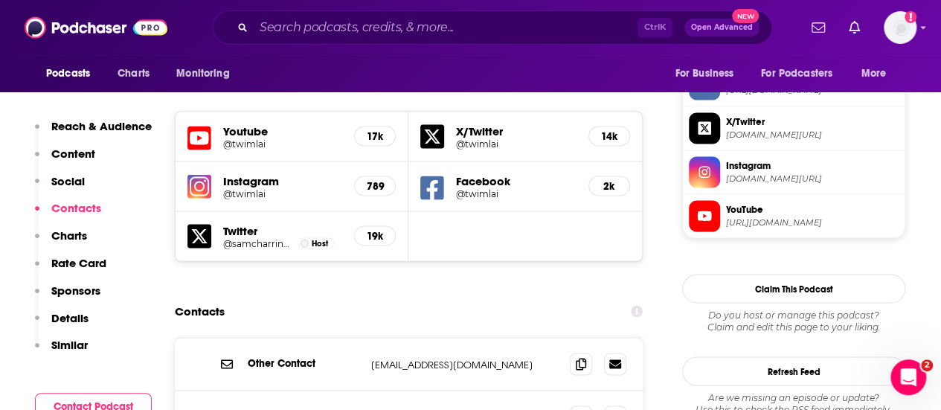
scroll to position [1428, 0]
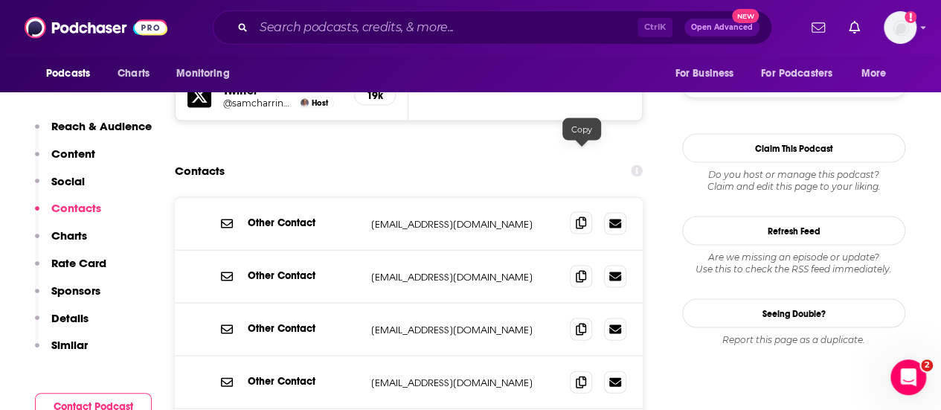
click at [577, 217] on icon at bounding box center [581, 223] width 10 height 12
click at [344, 22] on input "Search podcasts, credits, & more..." at bounding box center [446, 28] width 384 height 24
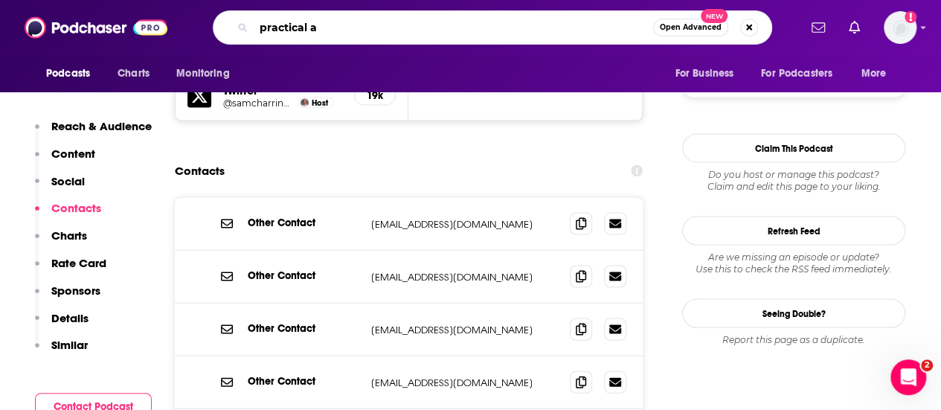
type input "practical ai"
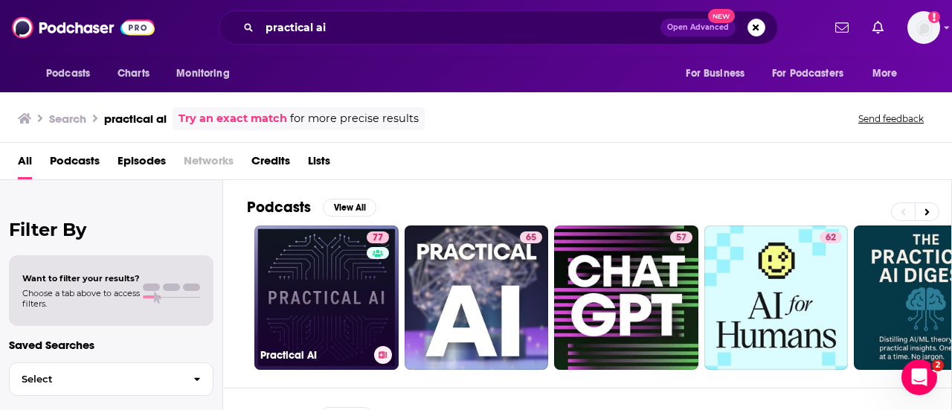
click at [332, 286] on link "77 Practical AI" at bounding box center [326, 297] width 144 height 144
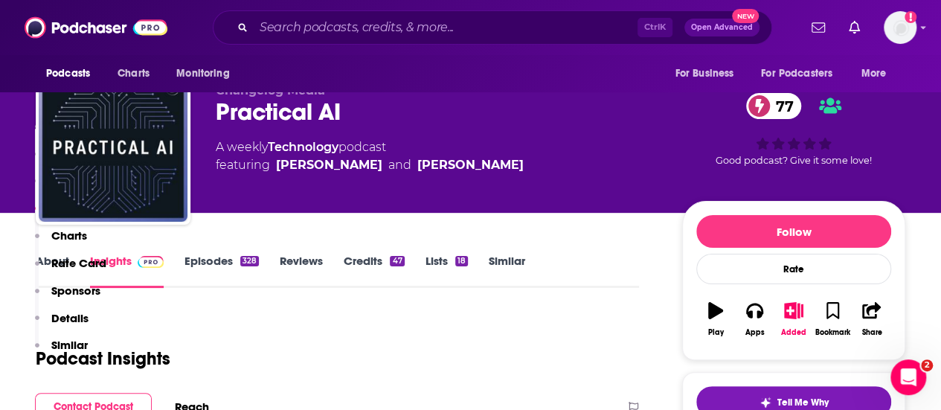
scroll to position [1339, 0]
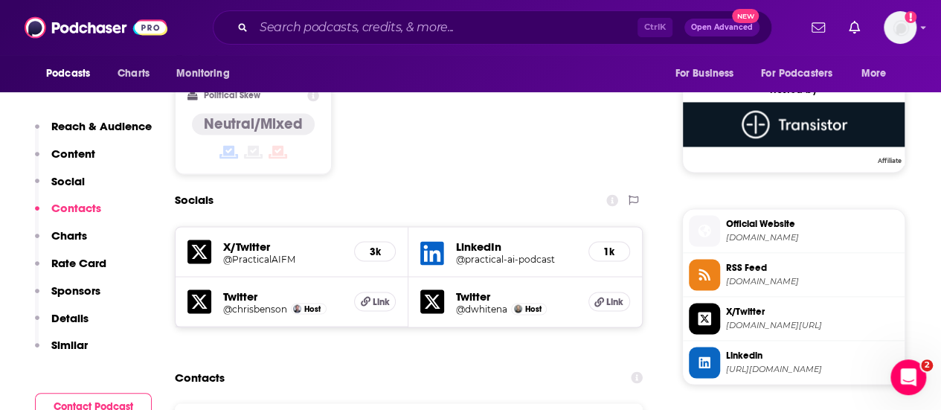
scroll to position [1398, 0]
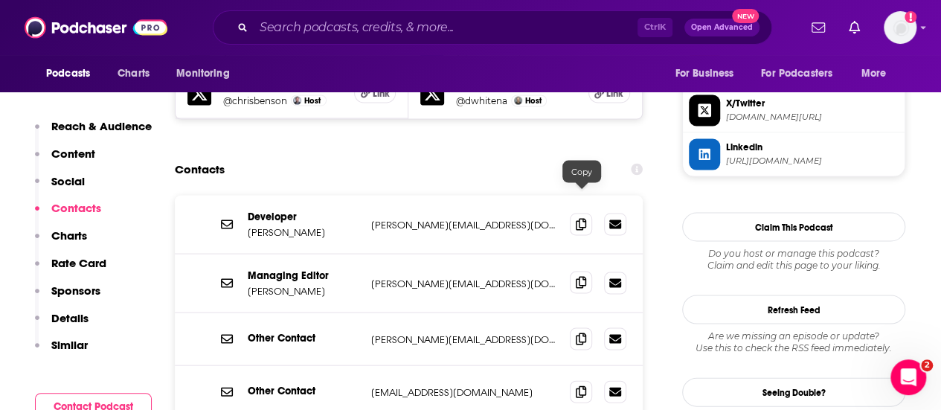
click at [590, 271] on span at bounding box center [581, 282] width 22 height 22
click at [577, 385] on icon at bounding box center [581, 391] width 10 height 12
click at [301, 22] on input "Search podcasts, credits, & more..." at bounding box center [446, 28] width 384 height 24
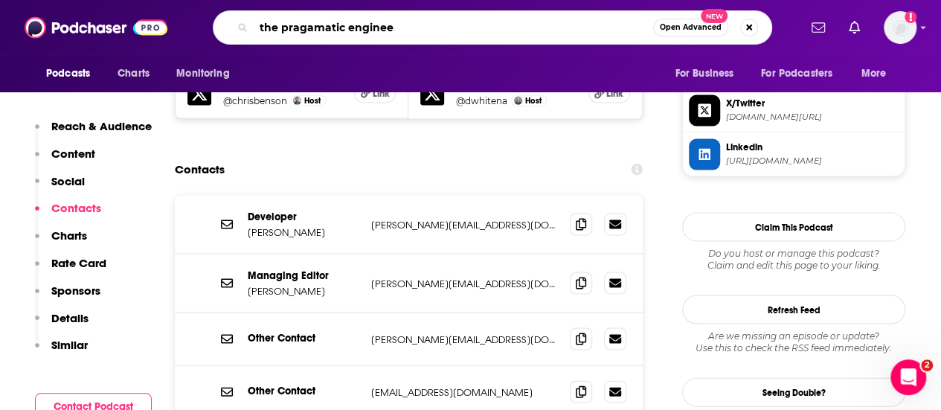
type input "the pragamatic engineer"
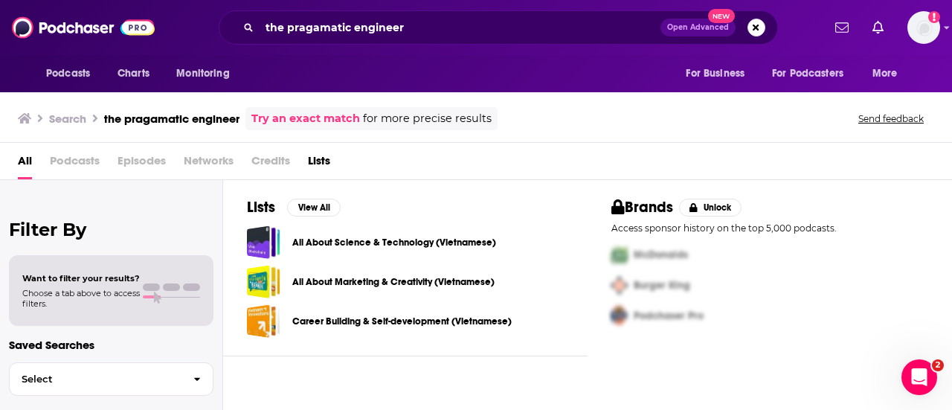
click at [543, 123] on div "Search the pragamatic engineer Try an exact match for more precise results Send…" at bounding box center [473, 118] width 910 height 23
click at [437, 129] on div "Try an exact match for more precise results" at bounding box center [371, 118] width 252 height 23
click at [342, 121] on link "Try an exact match" at bounding box center [305, 118] width 109 height 17
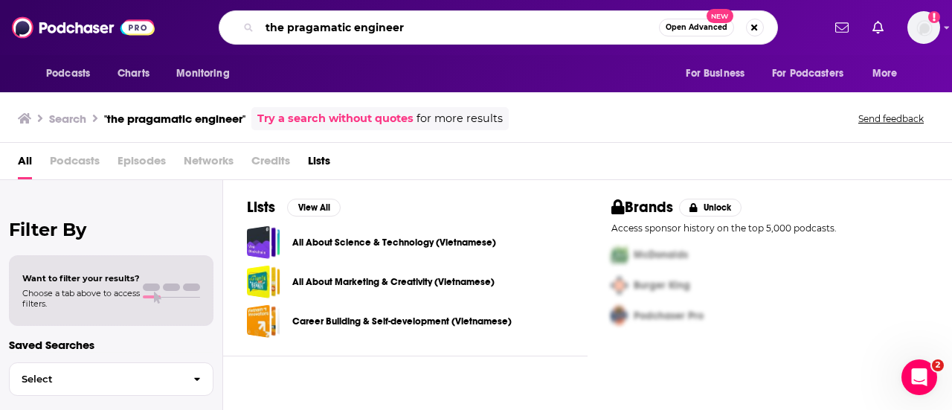
click at [317, 30] on input "the pragamatic engineer" at bounding box center [459, 28] width 399 height 24
type input "the pragmatic engineer"
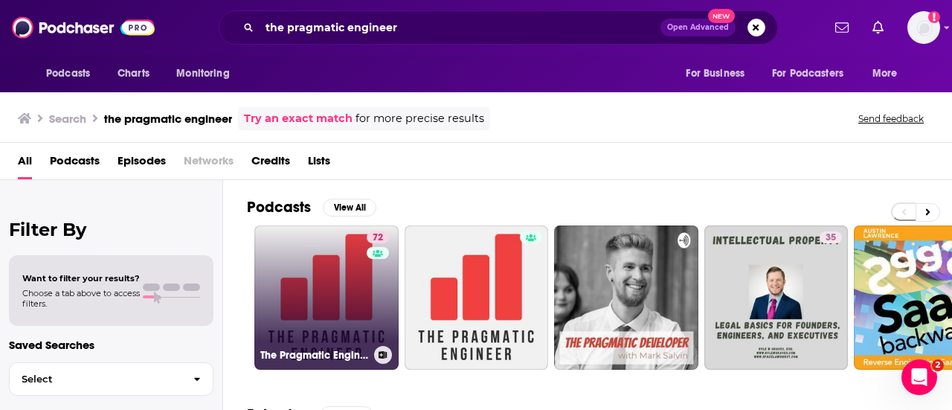
click at [341, 268] on link "72 The Pragmatic Engineer" at bounding box center [326, 297] width 144 height 144
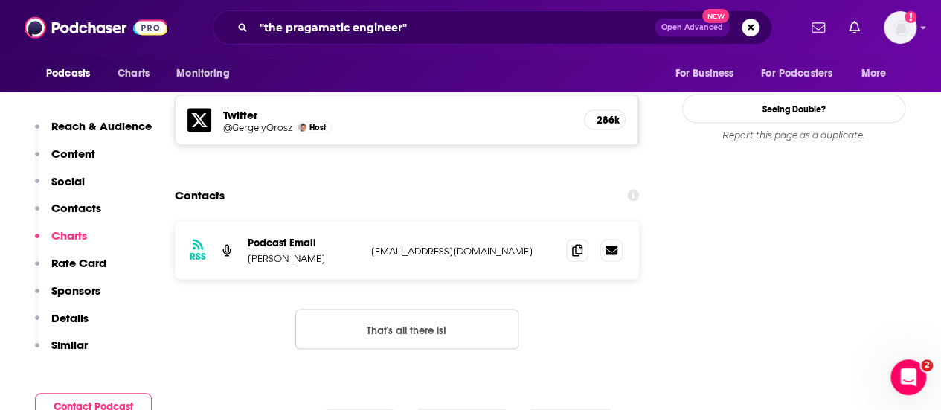
scroll to position [1309, 0]
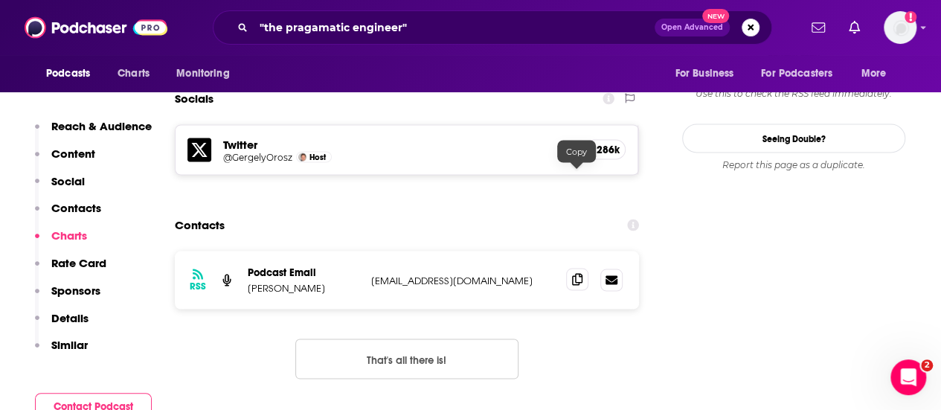
click at [579, 273] on icon at bounding box center [577, 279] width 10 height 12
drag, startPoint x: 298, startPoint y: 185, endPoint x: 248, endPoint y: 184, distance: 49.9
click at [248, 281] on p "Gergely Orosz" at bounding box center [304, 287] width 112 height 13
copy p "Gergely Orosz"
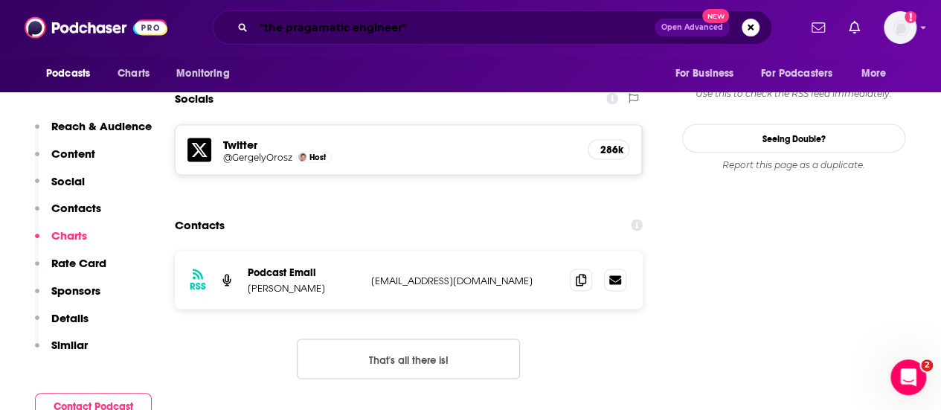
click at [470, 28] on input ""the pragamatic engineer"" at bounding box center [454, 28] width 401 height 24
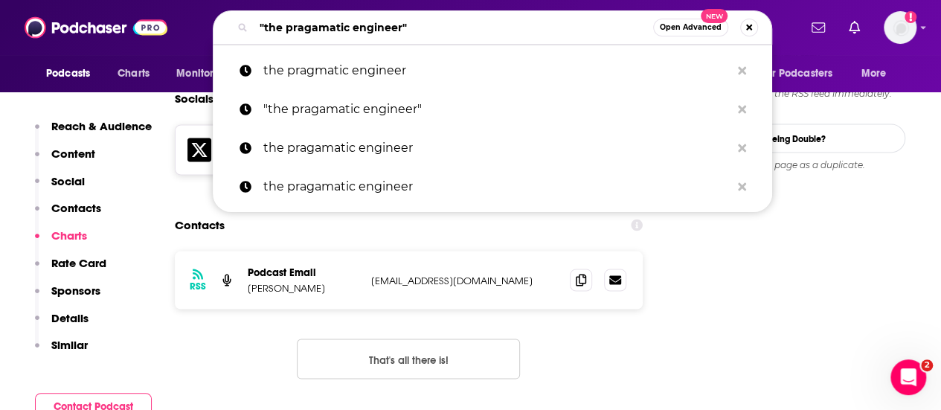
click at [470, 28] on input ""the pragamatic engineer"" at bounding box center [453, 28] width 399 height 24
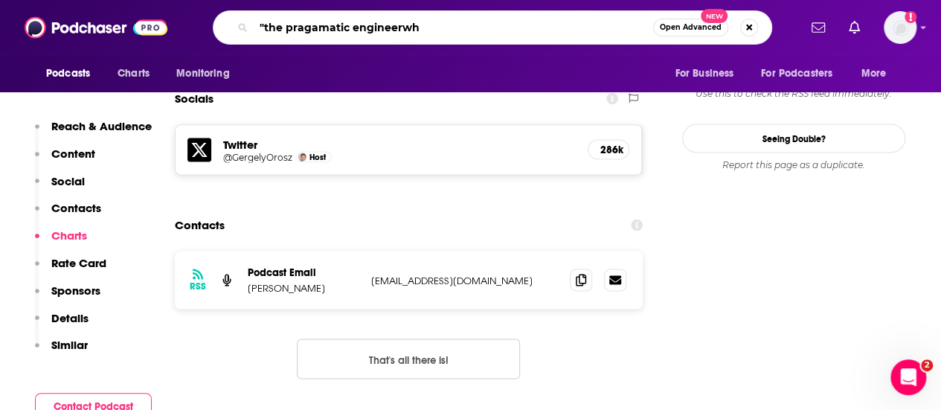
click at [470, 28] on input ""the pragamatic engineerwh" at bounding box center [453, 28] width 399 height 24
type input "what's the buzz"
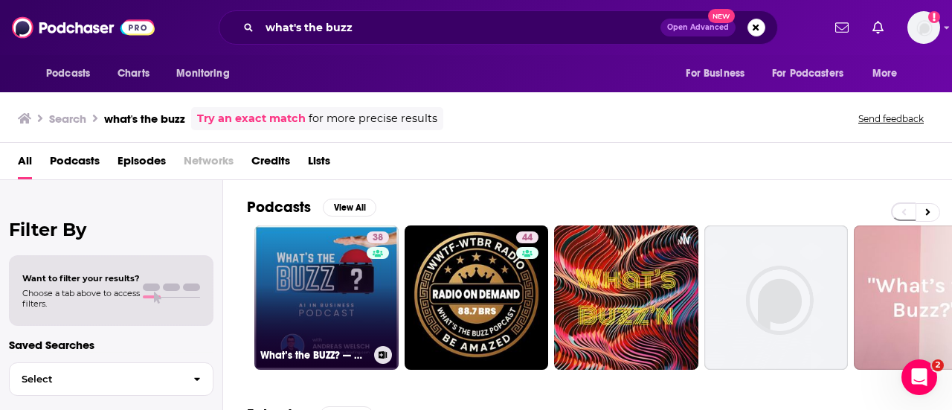
click at [314, 315] on link "38 What’s the BUZZ? — AI in Business" at bounding box center [326, 297] width 144 height 144
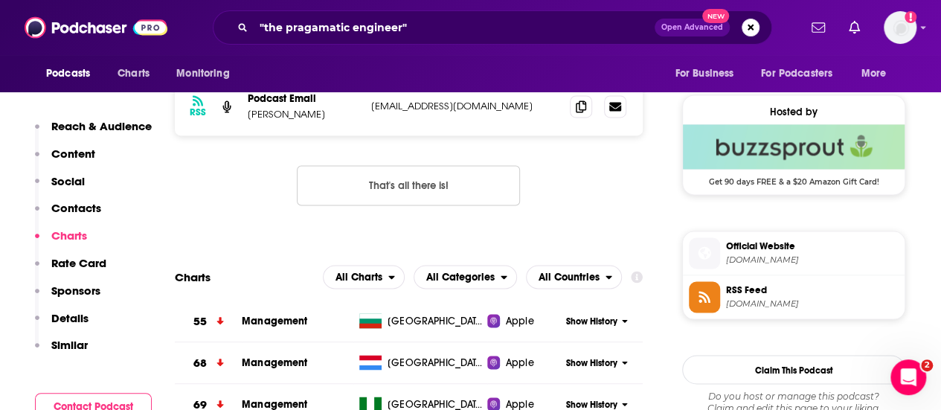
scroll to position [1086, 0]
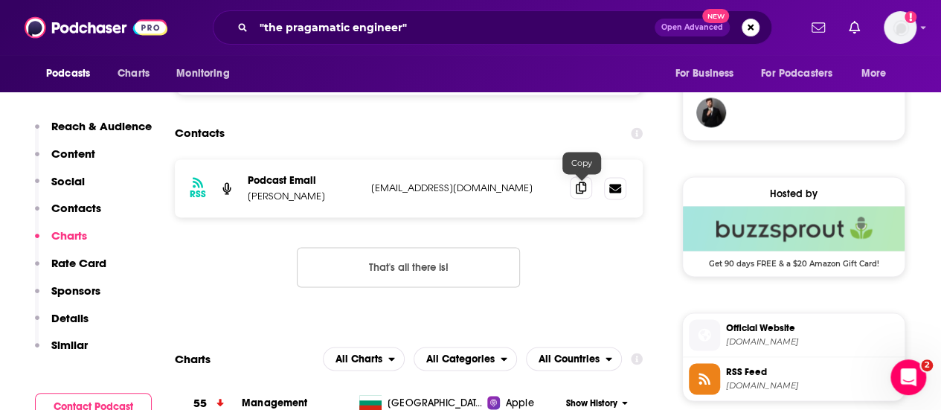
click at [578, 184] on icon at bounding box center [581, 187] width 10 height 12
drag, startPoint x: 324, startPoint y: 192, endPoint x: 242, endPoint y: 195, distance: 81.9
click at [242, 195] on div "RSS Podcast Email Andreas Welsch theintelligencebriefing@gmail.com theintellige…" at bounding box center [409, 188] width 468 height 58
copy p "Andreas Welsch"
click at [417, 21] on input ""the pragamatic engineer"" at bounding box center [454, 28] width 401 height 24
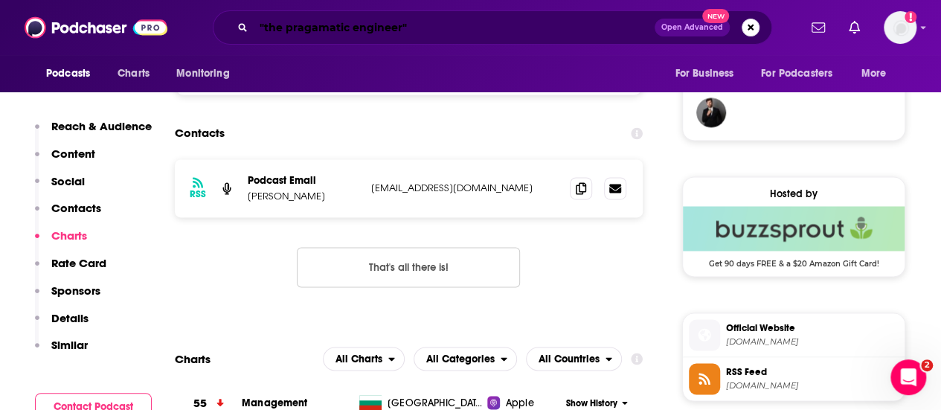
click at [417, 22] on input ""the pragamatic engineer"" at bounding box center [454, 28] width 401 height 24
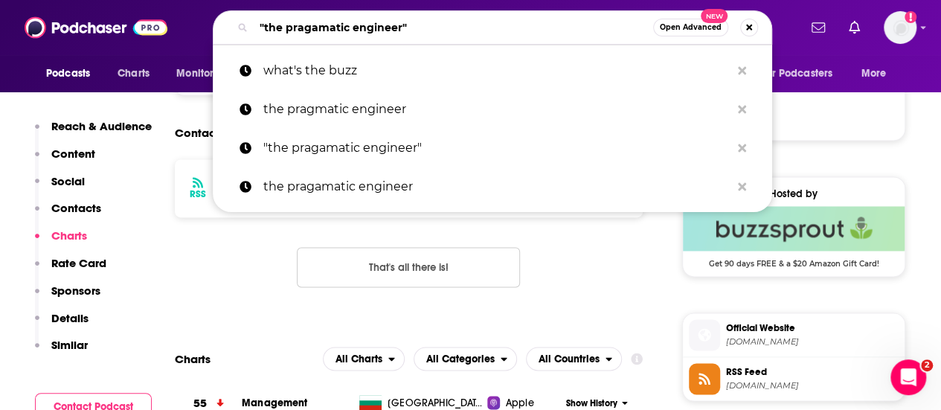
click at [417, 22] on input ""the pragamatic engineer"" at bounding box center [453, 28] width 399 height 24
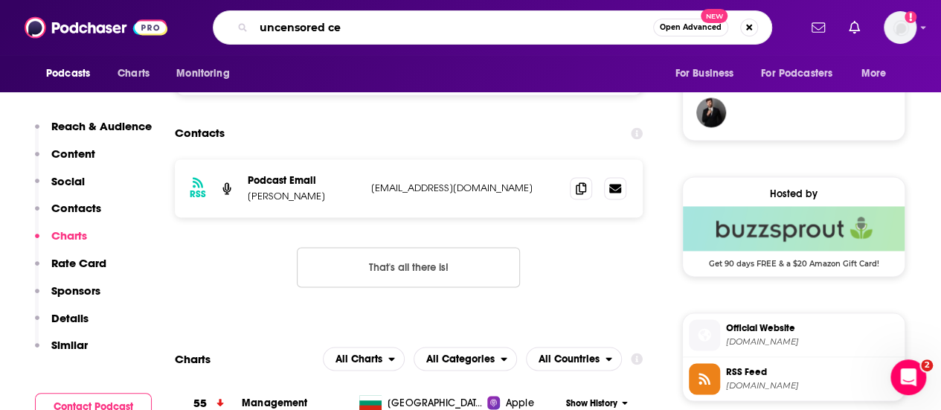
type input "uncensored ceo"
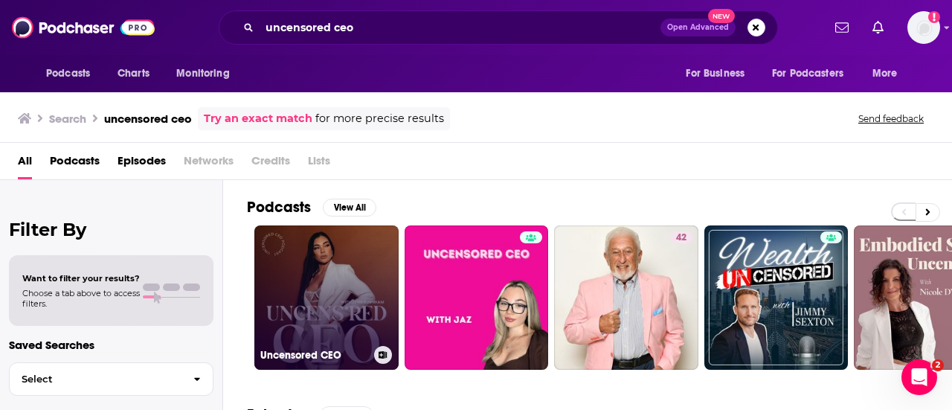
click at [357, 246] on link "Uncensored CEO" at bounding box center [326, 297] width 144 height 144
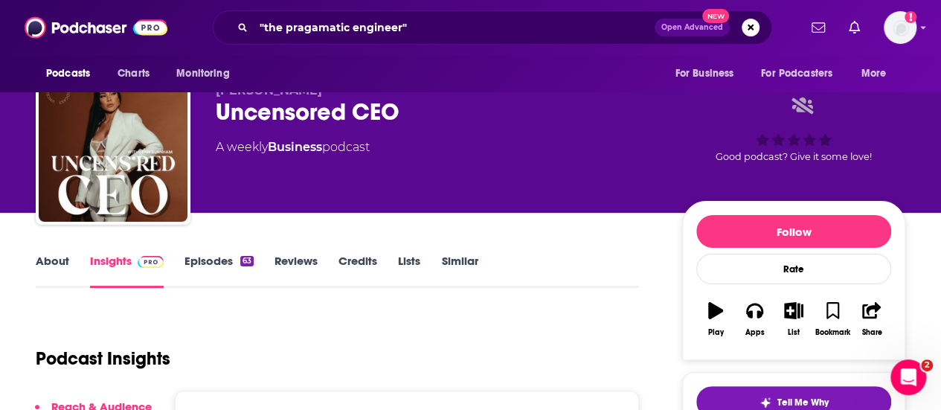
scroll to position [119, 0]
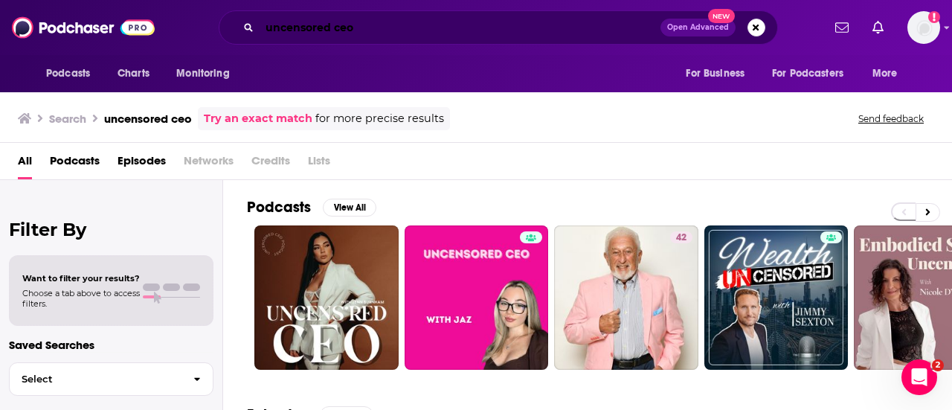
click at [385, 36] on input "uncensored ceo" at bounding box center [460, 28] width 401 height 24
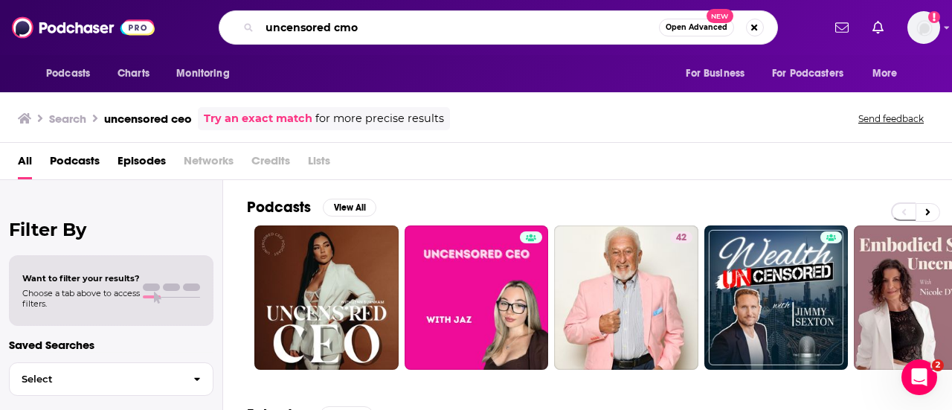
type input "uncensored cmo"
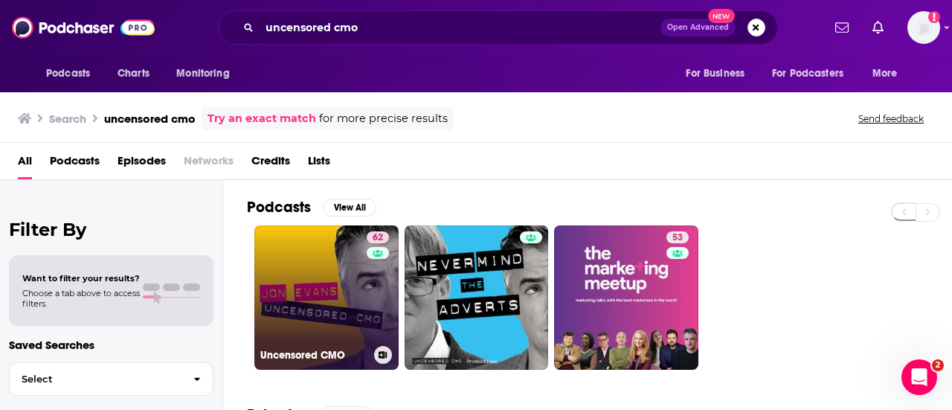
click at [329, 267] on link "62 Uncensored CMO" at bounding box center [326, 297] width 144 height 144
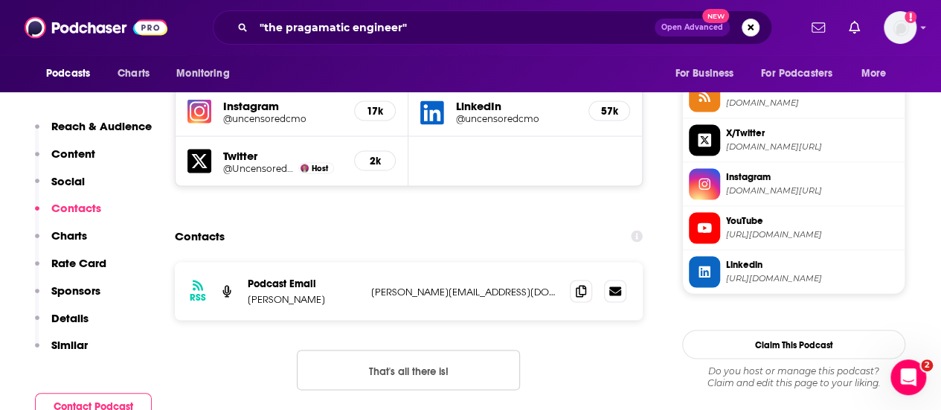
scroll to position [1398, 0]
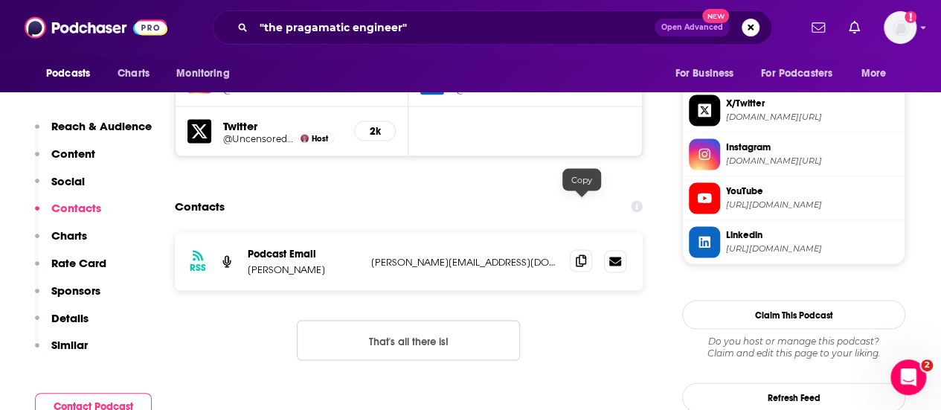
click at [582, 254] on icon at bounding box center [581, 260] width 10 height 12
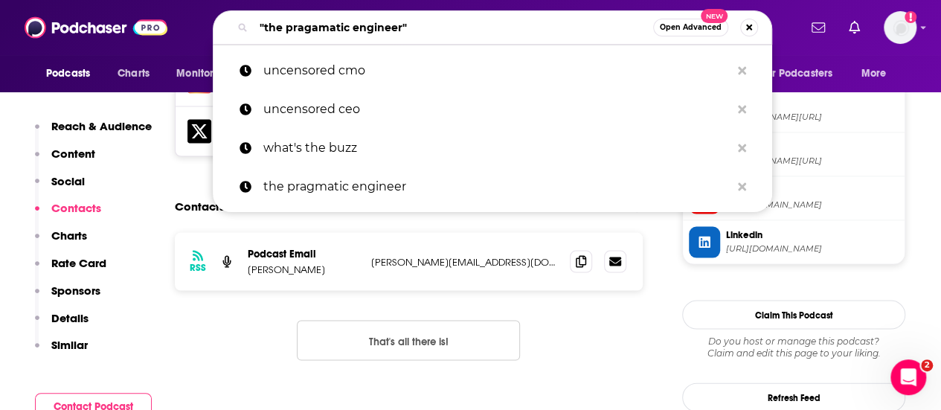
drag, startPoint x: 427, startPoint y: 25, endPoint x: 234, endPoint y: 32, distance: 193.5
click at [234, 32] on div ""the pragamatic engineer" Open Advanced New" at bounding box center [492, 27] width 559 height 34
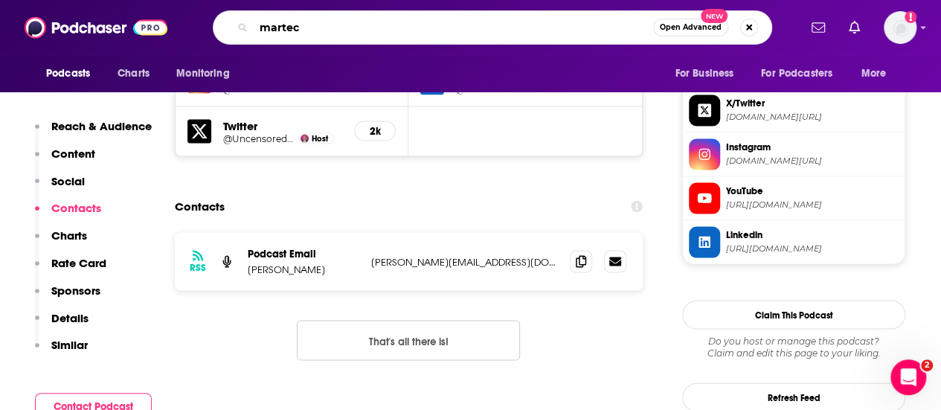
type input "martech"
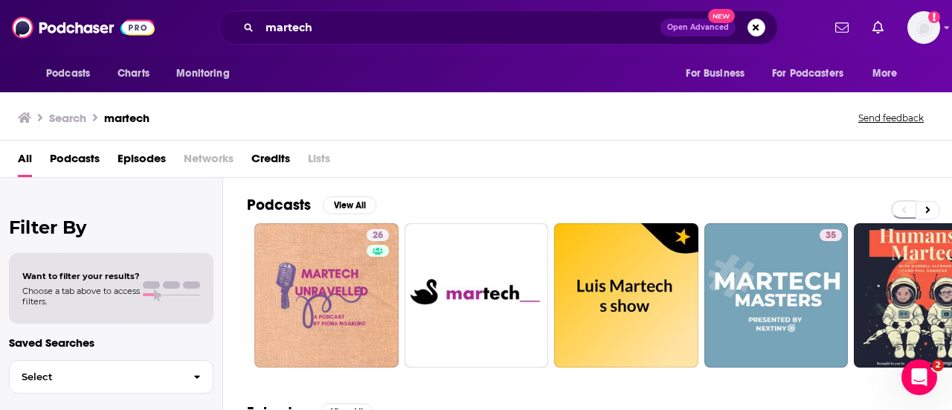
click at [562, 114] on div "Search martech Send feedback" at bounding box center [473, 117] width 910 height 21
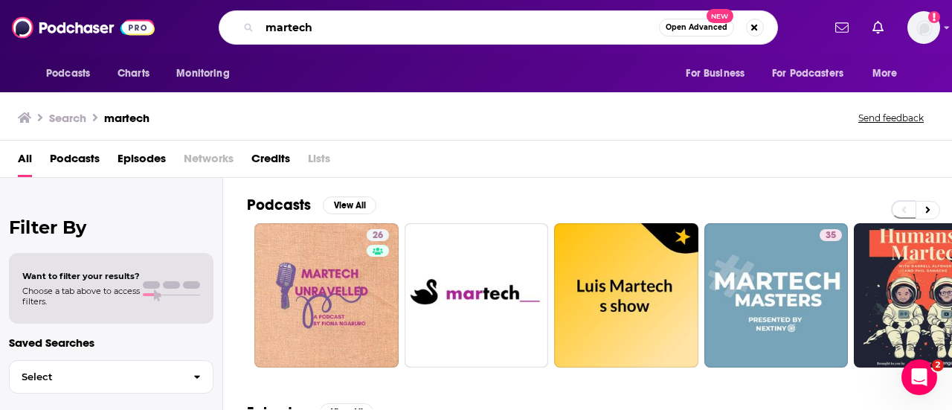
click at [366, 25] on input "martech" at bounding box center [459, 28] width 399 height 24
type input "martech podcast"
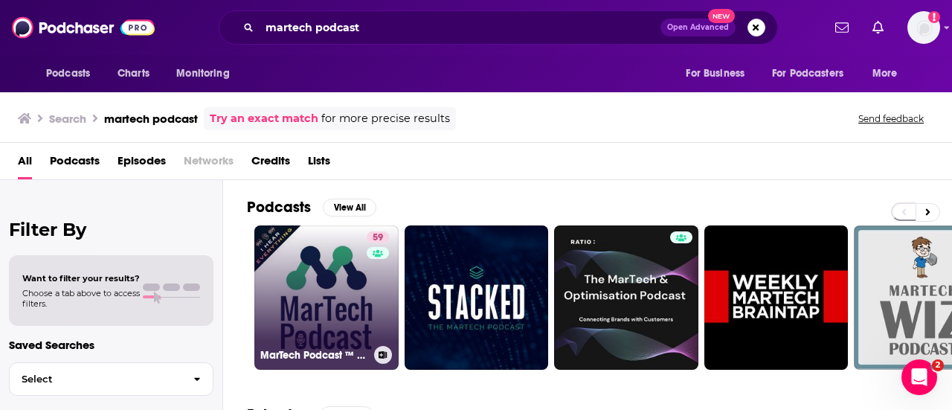
click at [321, 324] on link "59 MarTech Podcast ™ // Marketing + Technology = Business Growth" at bounding box center [326, 297] width 144 height 144
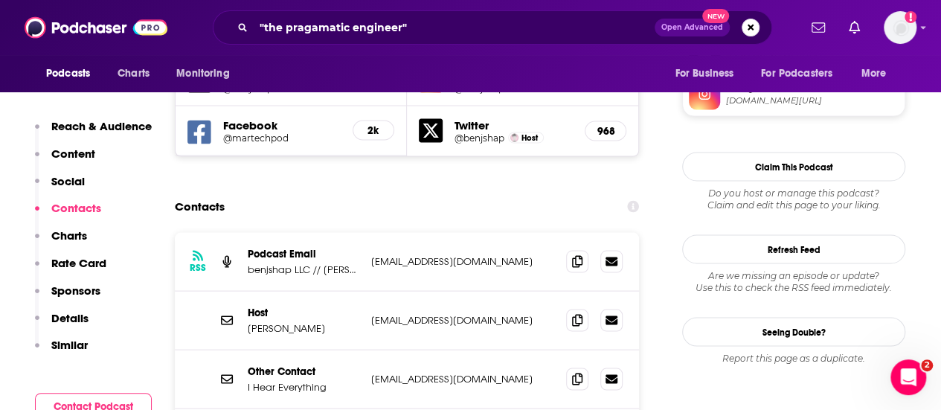
scroll to position [1398, 0]
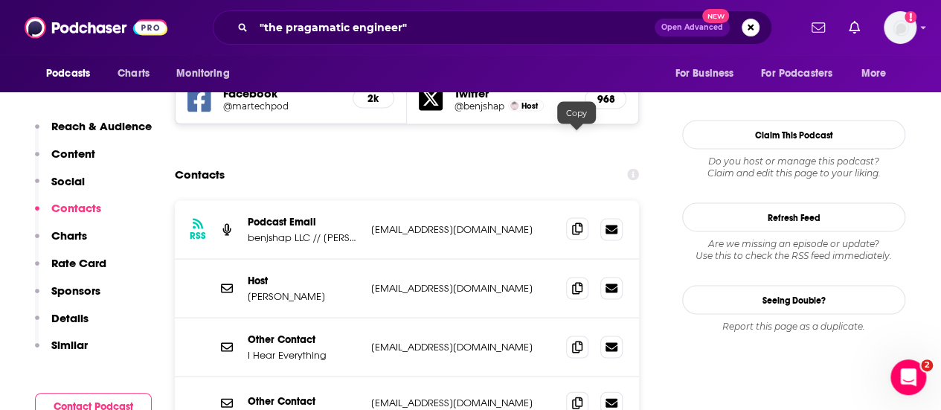
click at [578, 222] on icon at bounding box center [577, 228] width 10 height 12
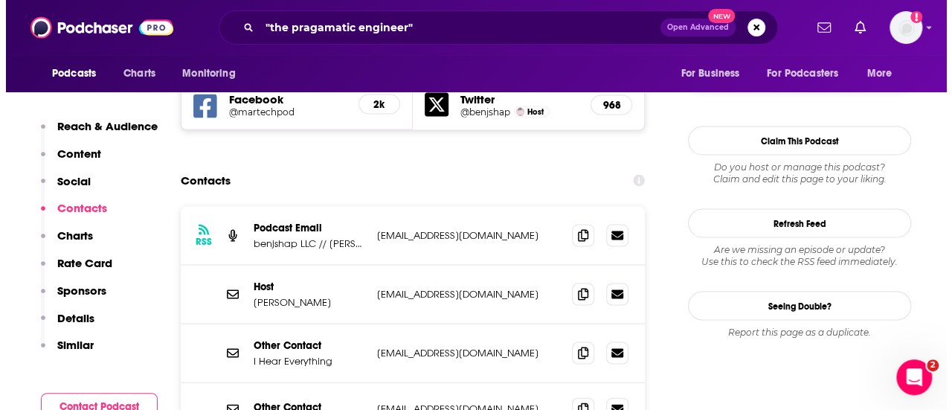
scroll to position [0, 0]
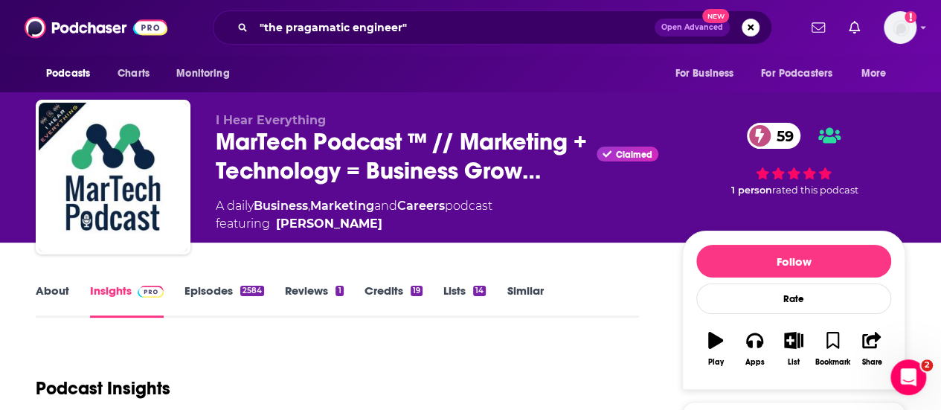
click at [442, 13] on div ""the pragamatic engineer" Open Advanced New" at bounding box center [492, 27] width 559 height 34
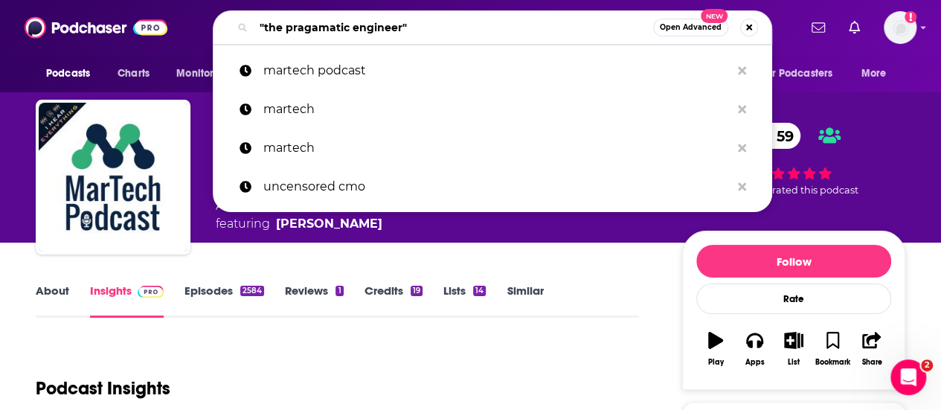
click at [446, 24] on input ""the pragamatic engineer"" at bounding box center [453, 28] width 399 height 24
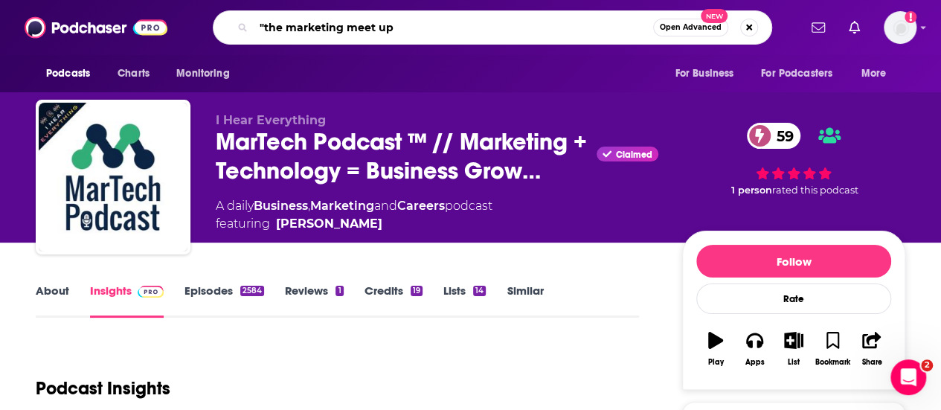
type input ""the marketing meet up""
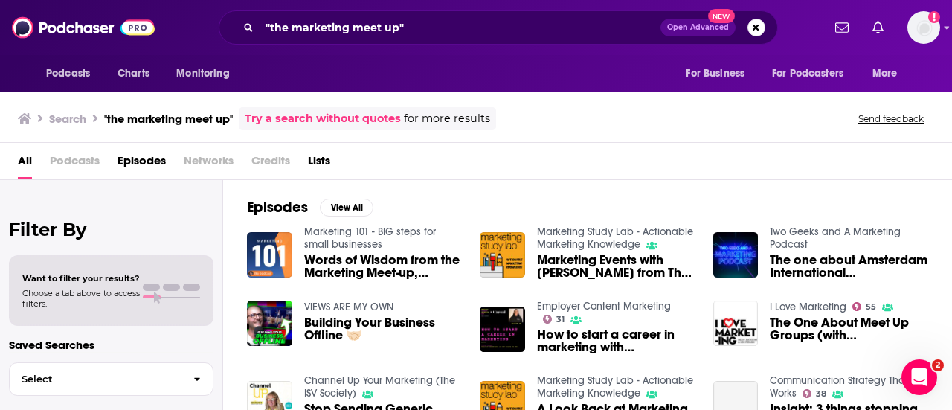
click at [611, 136] on div "Search "the marketing meet up" Try a search without quotes for more results Sen…" at bounding box center [476, 116] width 952 height 54
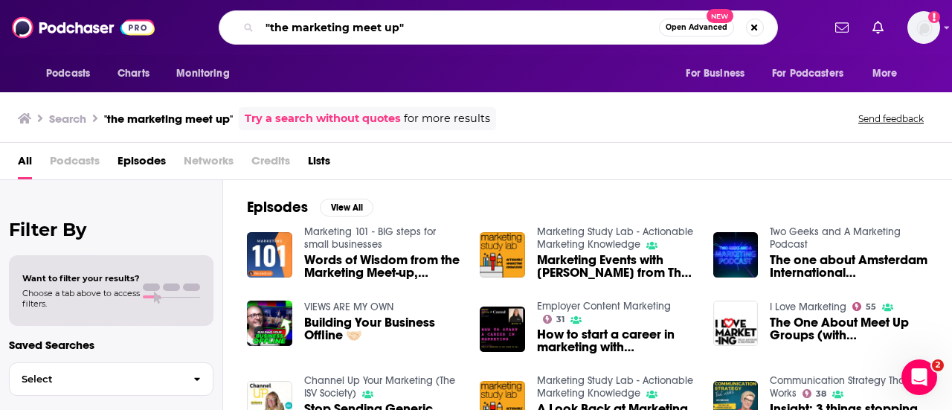
click at [427, 33] on input ""the marketing meet up"" at bounding box center [459, 28] width 399 height 24
type input ""the marketing meet up""
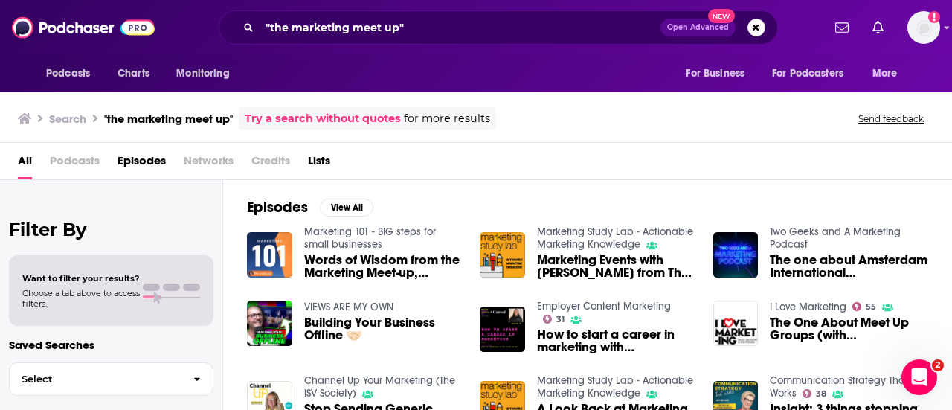
click at [767, 124] on div "Search "the marketing meet up" Try a search without quotes for more results Sen…" at bounding box center [473, 118] width 910 height 23
click at [440, 28] on input ""the marketing meet up"" at bounding box center [460, 28] width 401 height 24
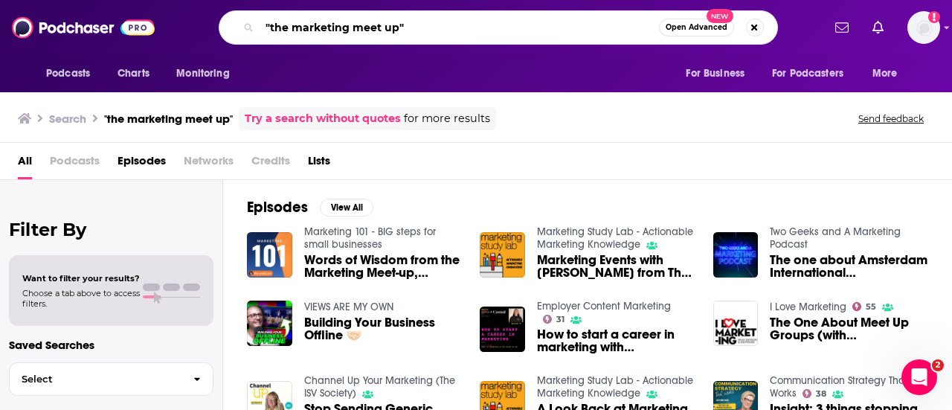
drag, startPoint x: 438, startPoint y: 29, endPoint x: 146, endPoint y: -7, distance: 294.5
click at [146, 0] on html "Podcasts Charts Monitoring "the marketing meet up" Open Advanced New For Busine…" at bounding box center [476, 205] width 952 height 410
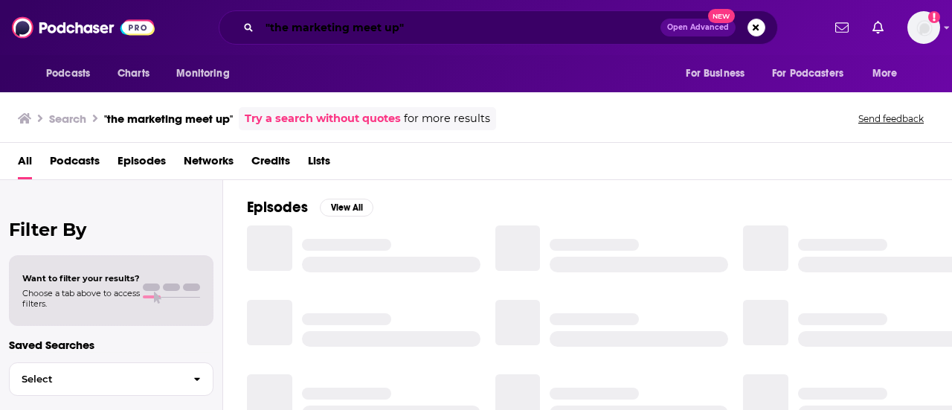
click at [380, 31] on input ""the marketing meet up"" at bounding box center [460, 28] width 401 height 24
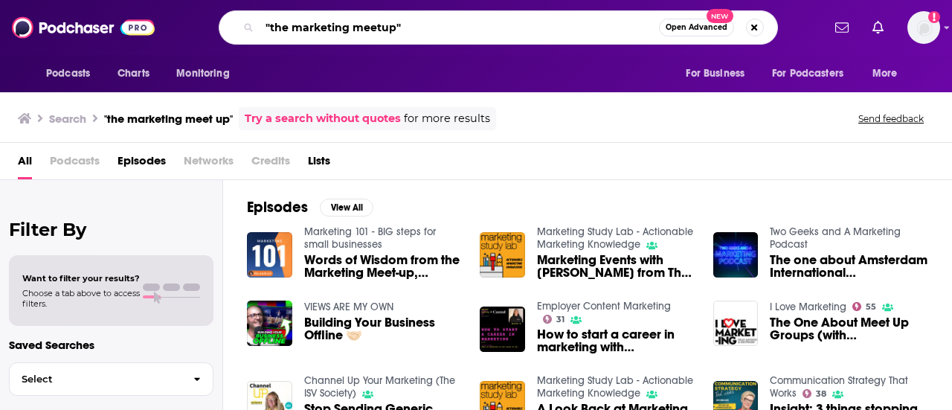
type input ""the marketing meetup""
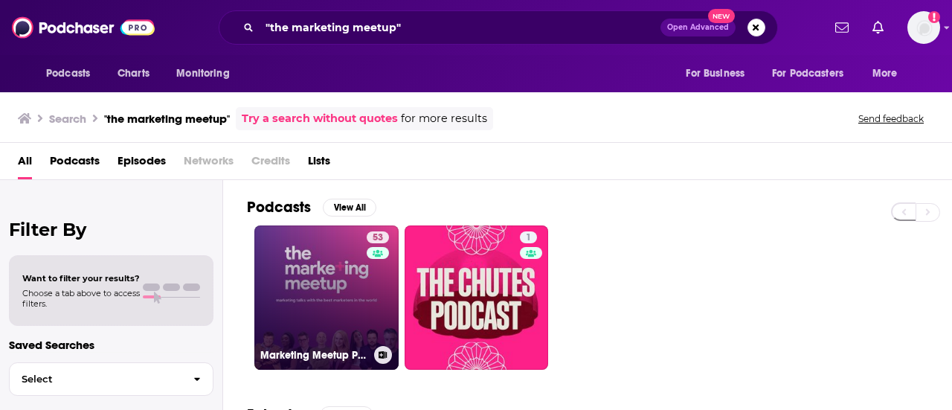
click at [334, 312] on link "53 Marketing Meetup Podcast" at bounding box center [326, 297] width 144 height 144
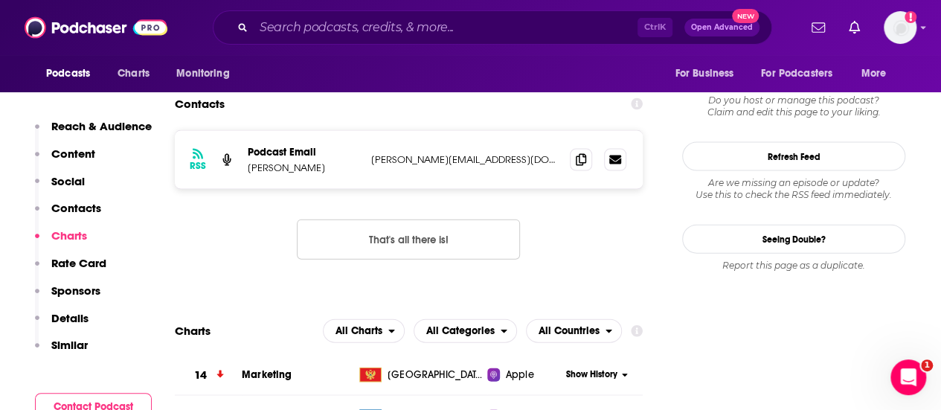
scroll to position [1472, 0]
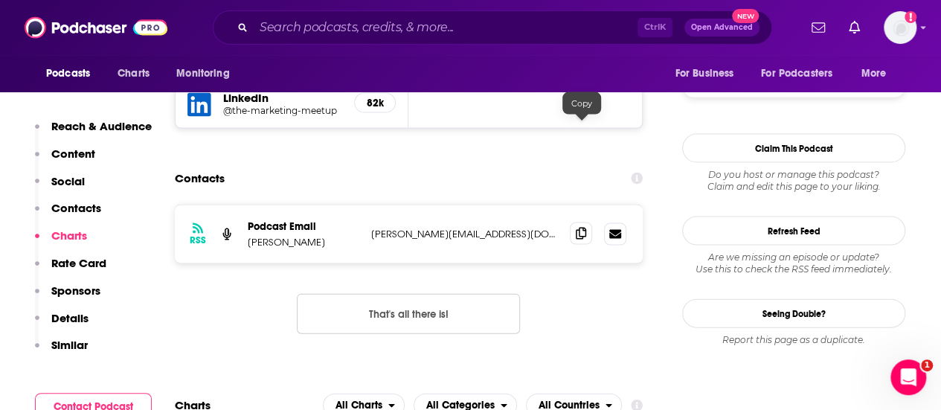
click at [573, 222] on span at bounding box center [581, 233] width 22 height 22
click at [412, 33] on input "Search podcasts, credits, & more..." at bounding box center [446, 28] width 384 height 24
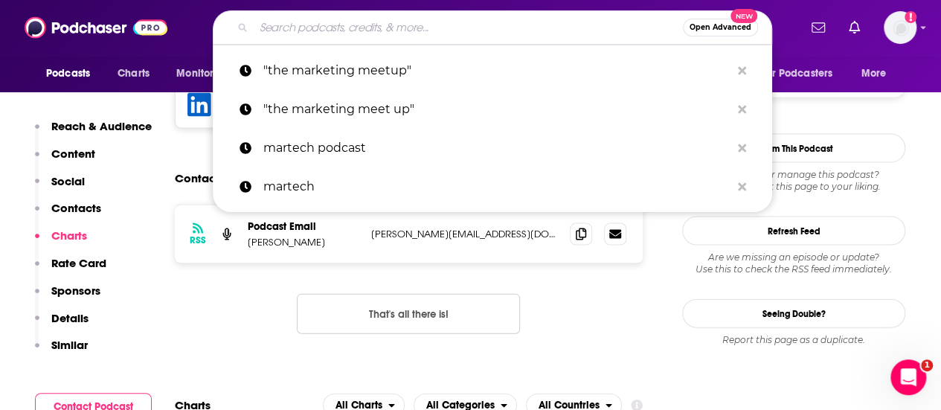
paste input "AI for Business, Marketing & Sales: The AI Hat Podcast"
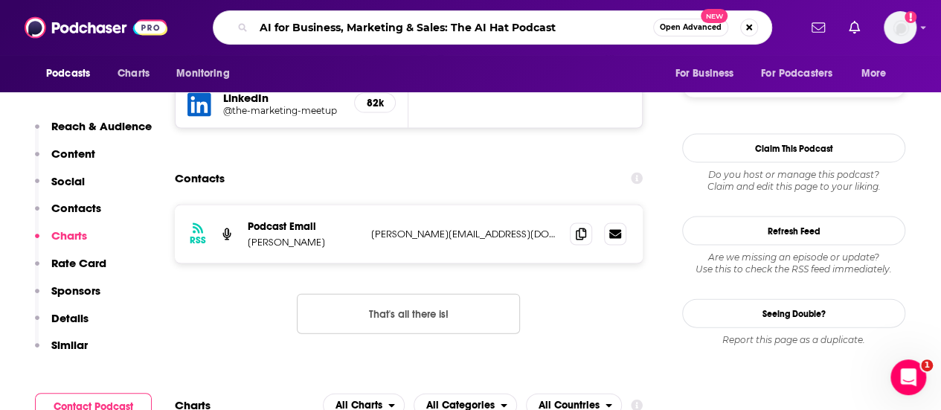
type input "AI for Business, Marketing & Sales: The AI Hat Podcast"
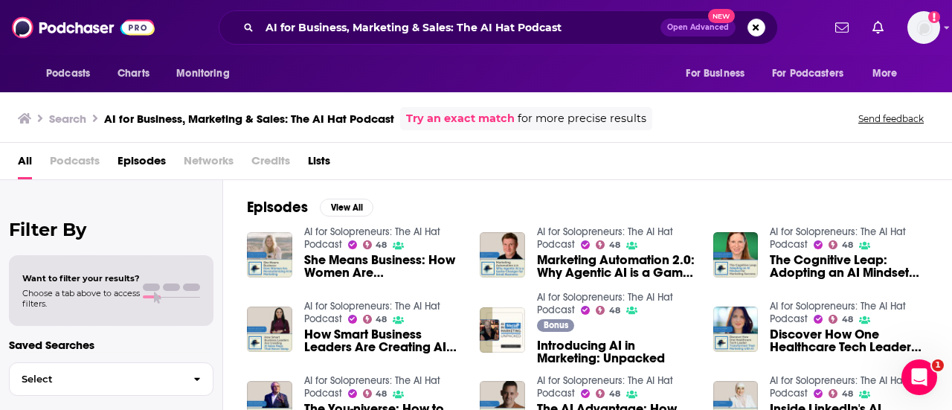
click at [309, 231] on link "AI for Solopreneurs: The AI Hat Podcast" at bounding box center [372, 237] width 136 height 25
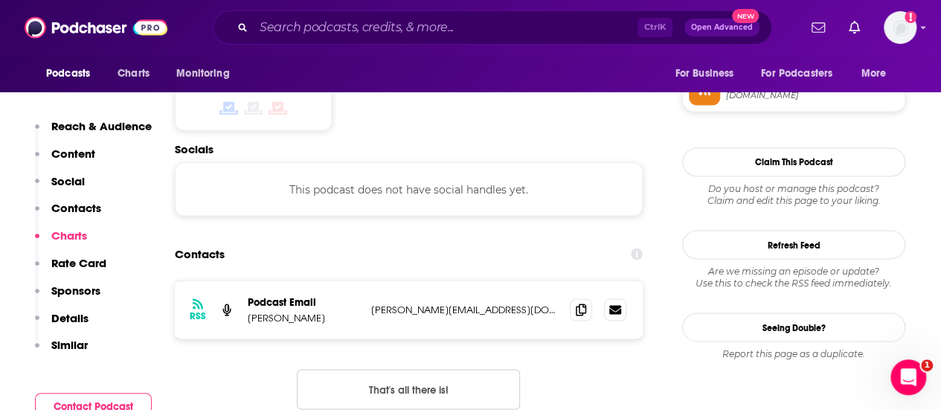
scroll to position [1220, 0]
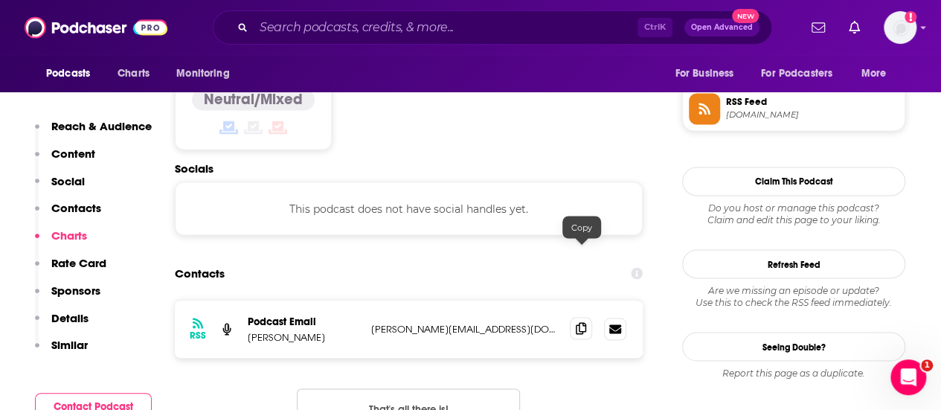
click at [573, 317] on span at bounding box center [581, 328] width 22 height 22
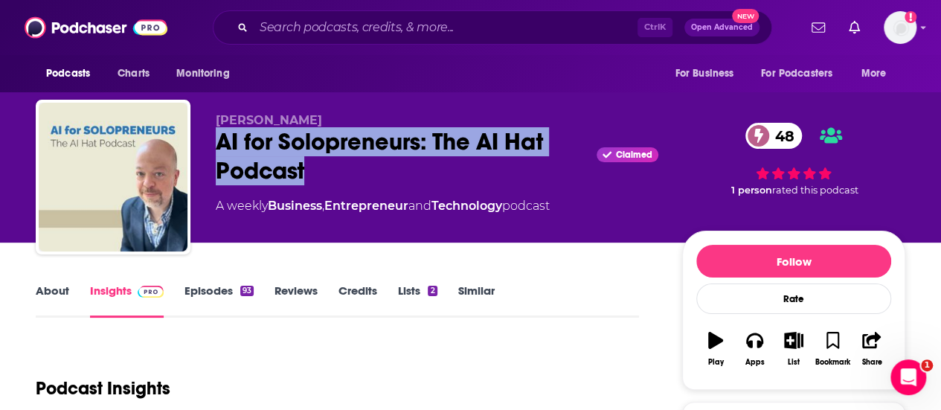
drag, startPoint x: 308, startPoint y: 164, endPoint x: 217, endPoint y: 139, distance: 94.2
click at [217, 139] on div "AI for Solopreneurs: The AI Hat Podcast Claimed 48" at bounding box center [437, 156] width 443 height 58
copy h2 "AI for Solopreneurs: The AI Hat Podcast"
click at [376, 18] on input "Search podcasts, credits, & more..." at bounding box center [446, 28] width 384 height 24
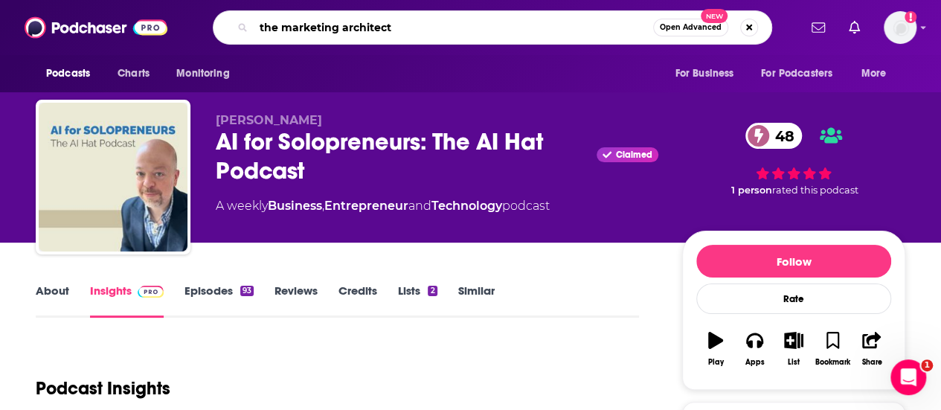
type input "the marketing architects"
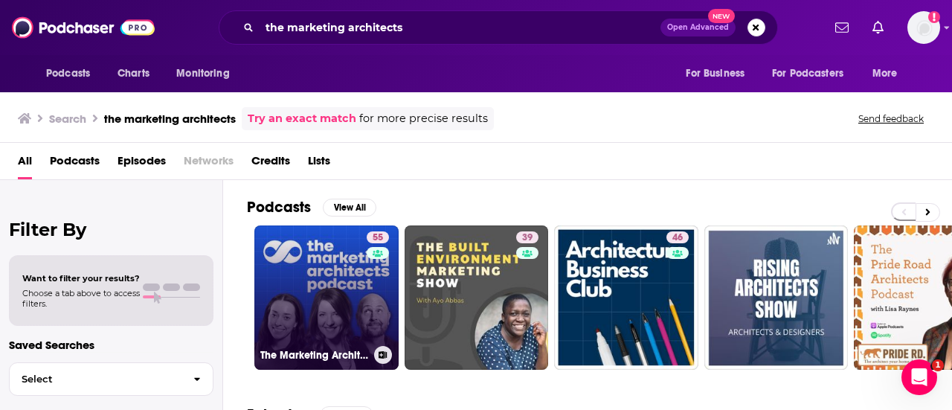
click at [360, 314] on link "55 The Marketing Architects" at bounding box center [326, 297] width 144 height 144
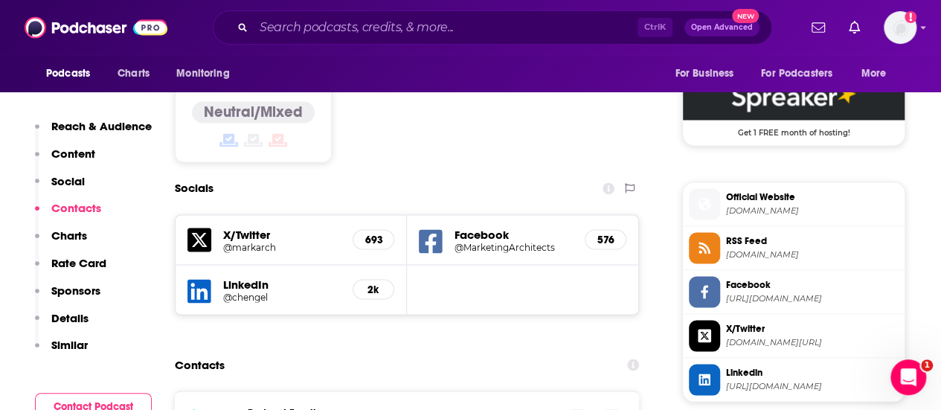
scroll to position [1220, 0]
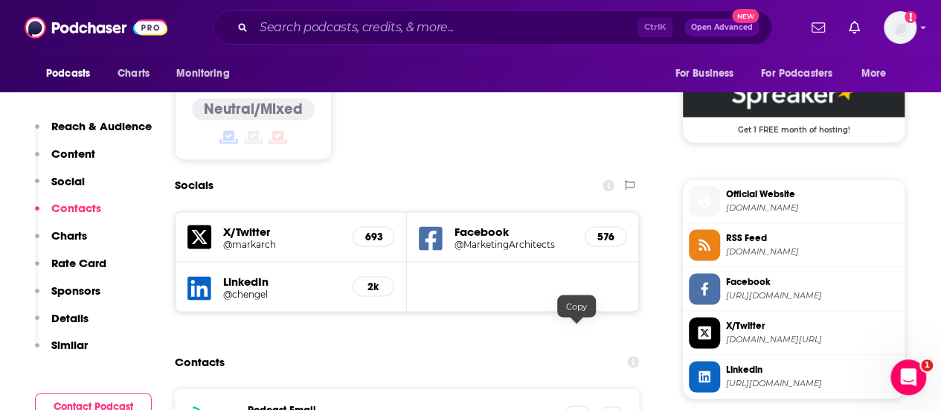
click at [570, 405] on span at bounding box center [577, 416] width 22 height 22
click at [365, 28] on input "Search podcasts, credits, & more..." at bounding box center [446, 28] width 384 height 24
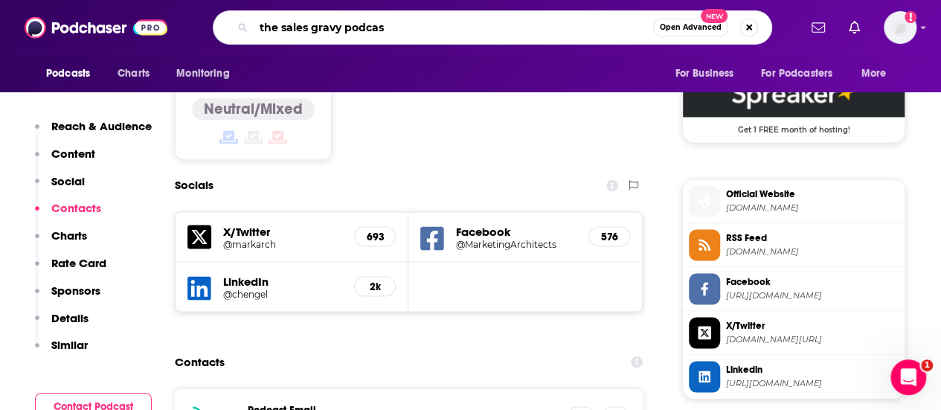
type input "the sales gravy podcast"
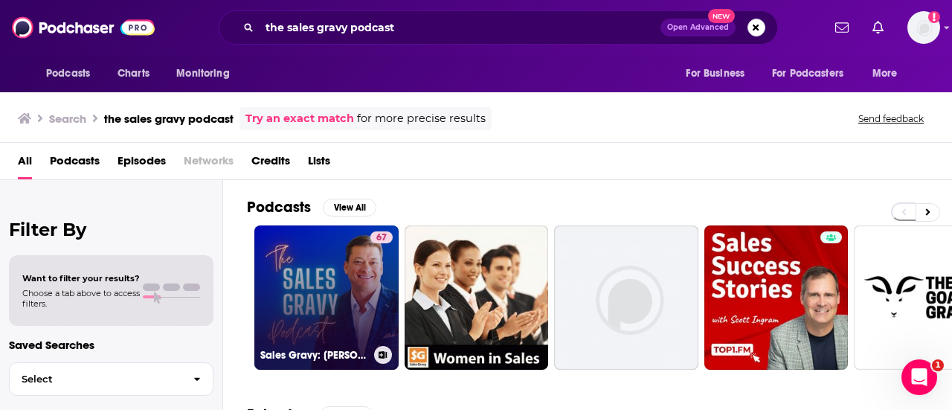
click at [324, 322] on link "67 Sales Gravy: Jeb Blount" at bounding box center [326, 297] width 144 height 144
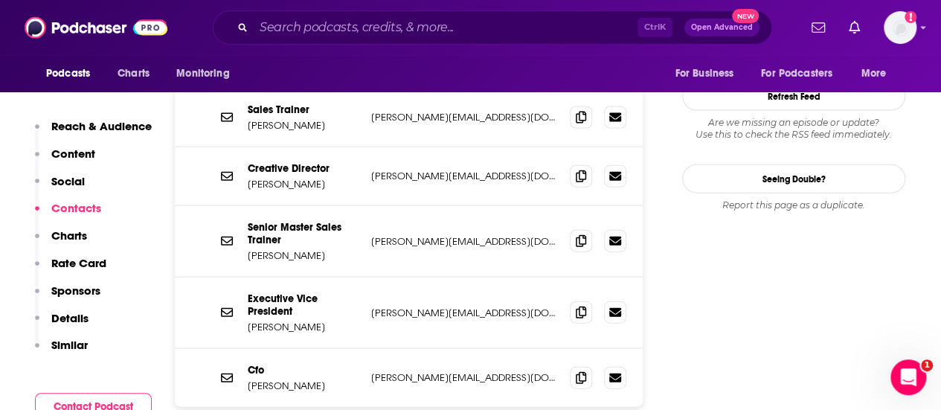
scroll to position [1666, 0]
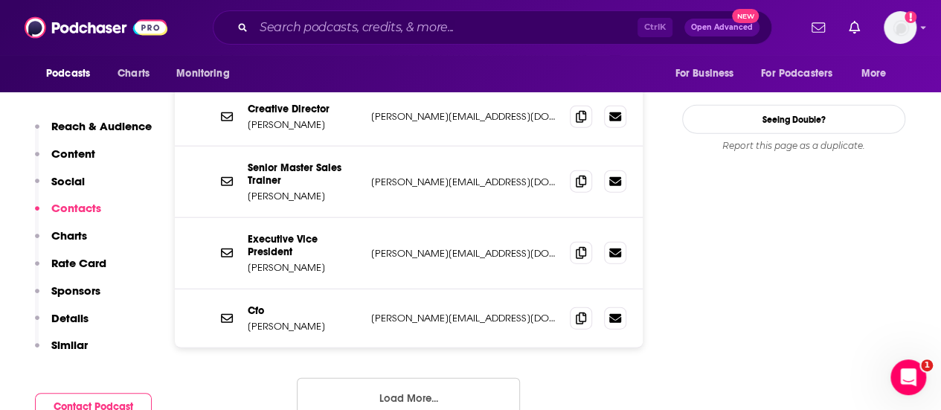
click at [359, 378] on button "Load More..." at bounding box center [408, 398] width 223 height 40
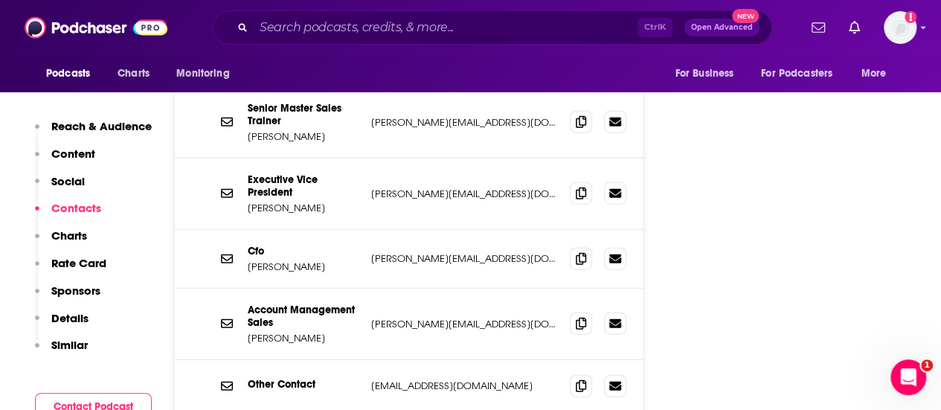
scroll to position [1815, 0]
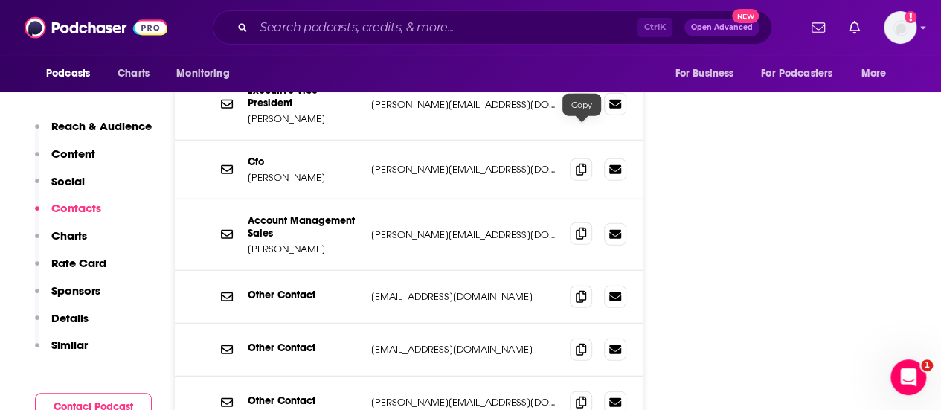
click at [585, 228] on icon at bounding box center [581, 234] width 10 height 12
click at [409, 28] on input "Search podcasts, credits, & more..." at bounding box center [446, 28] width 384 height 24
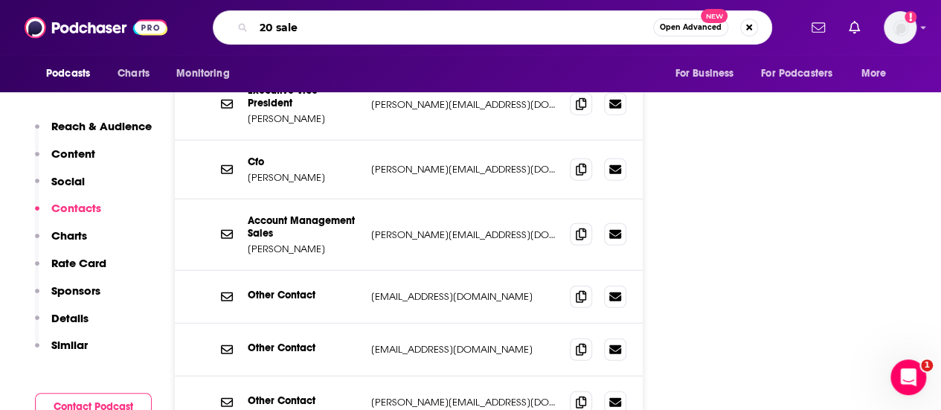
type input "20 sales"
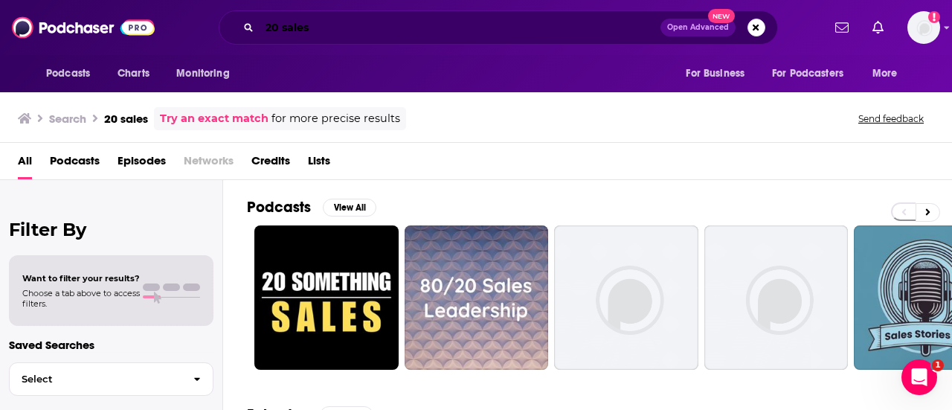
click at [281, 29] on input "20 sales" at bounding box center [460, 28] width 401 height 24
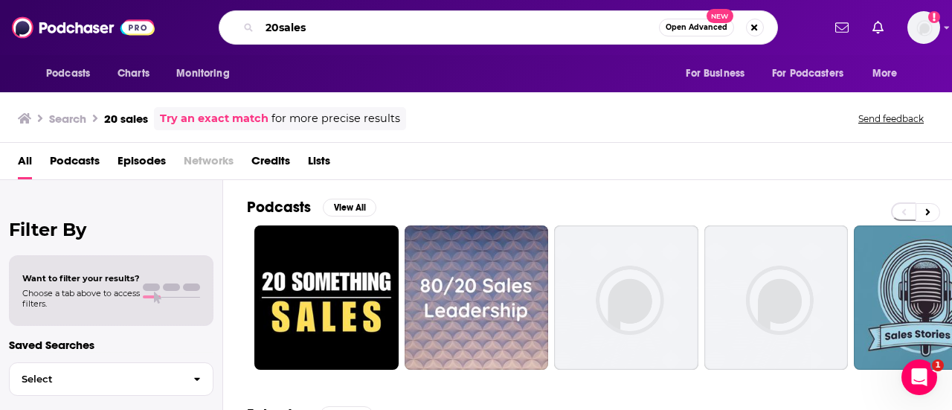
type input "20sales"
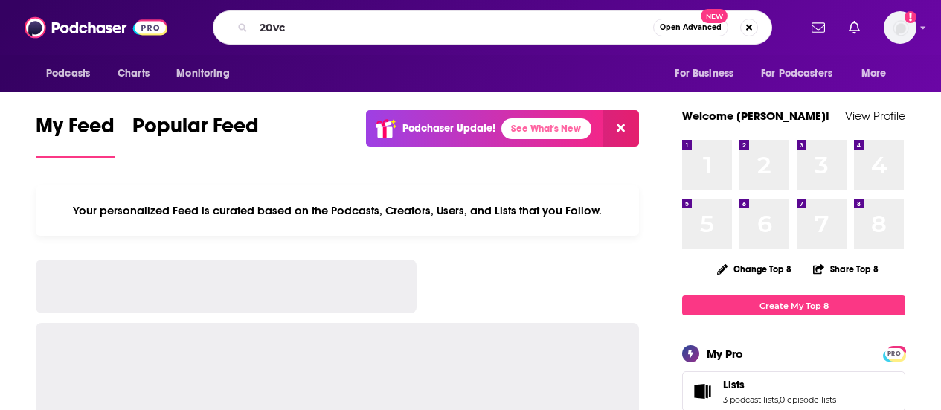
type input "20vc"
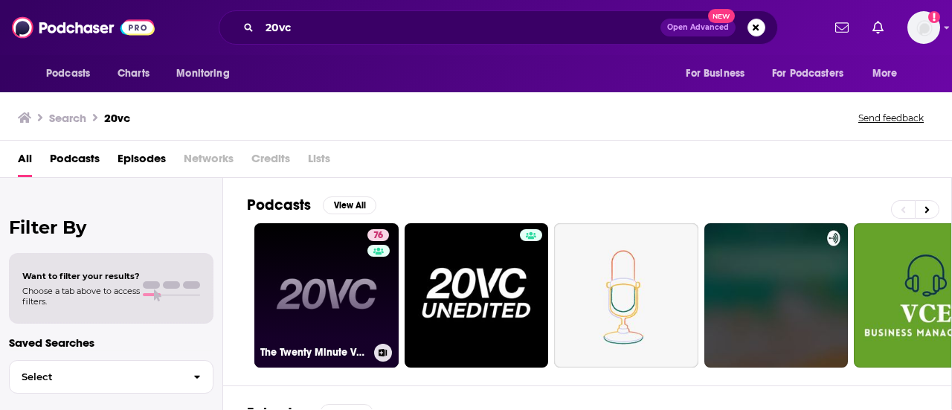
click at [344, 327] on link "76 The Twenty Minute VC (20VC): Venture Capital | Startup Funding | The Pitch" at bounding box center [326, 295] width 144 height 144
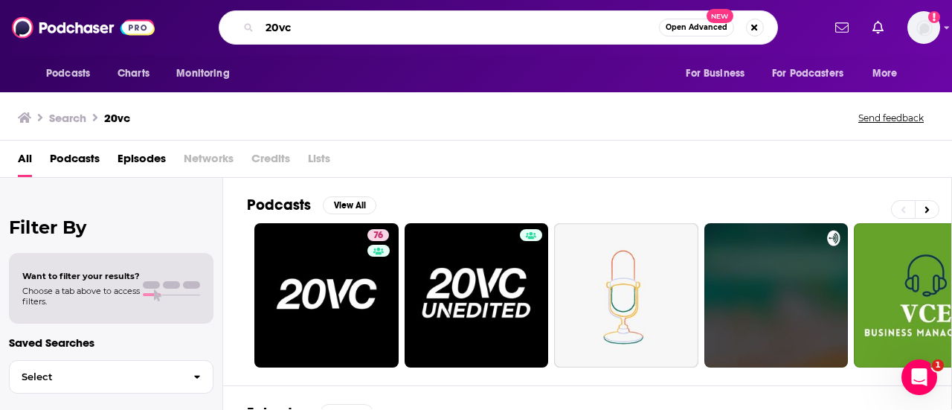
drag, startPoint x: 452, startPoint y: 29, endPoint x: 138, endPoint y: 9, distance: 314.5
click at [138, 9] on div "Podcasts Charts Monitoring 20vc Open Advanced New For Business For Podcasters M…" at bounding box center [476, 27] width 952 height 55
type input "the business of story"
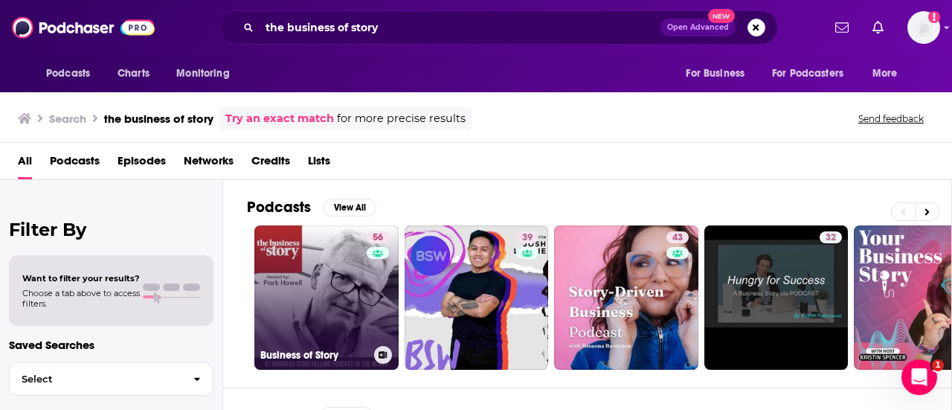
click at [350, 260] on link "56 Business of Story" at bounding box center [326, 297] width 144 height 144
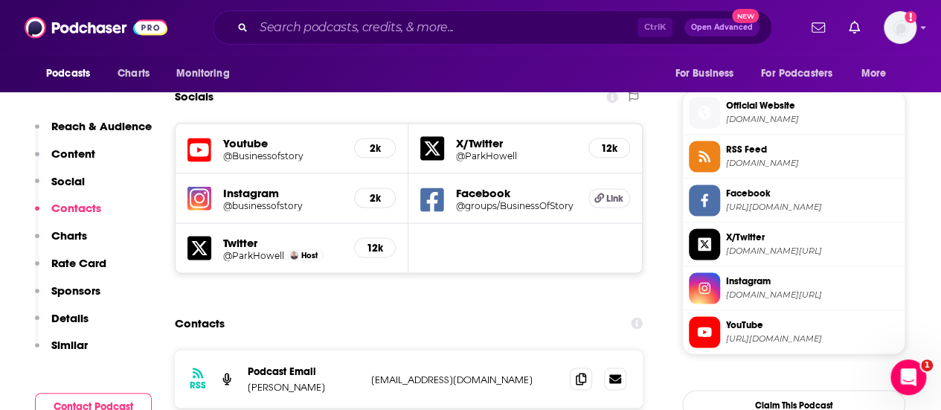
scroll to position [1309, 0]
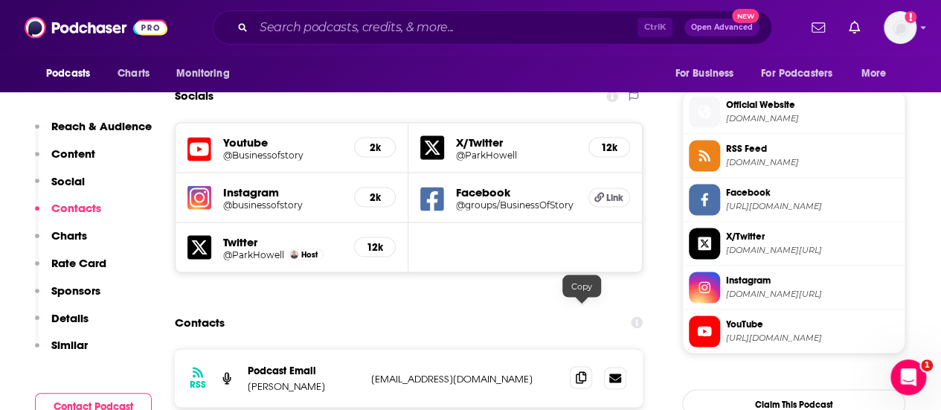
click at [585, 371] on icon at bounding box center [581, 377] width 10 height 12
click at [498, 16] on input "Search podcasts, credits, & more..." at bounding box center [446, 28] width 384 height 24
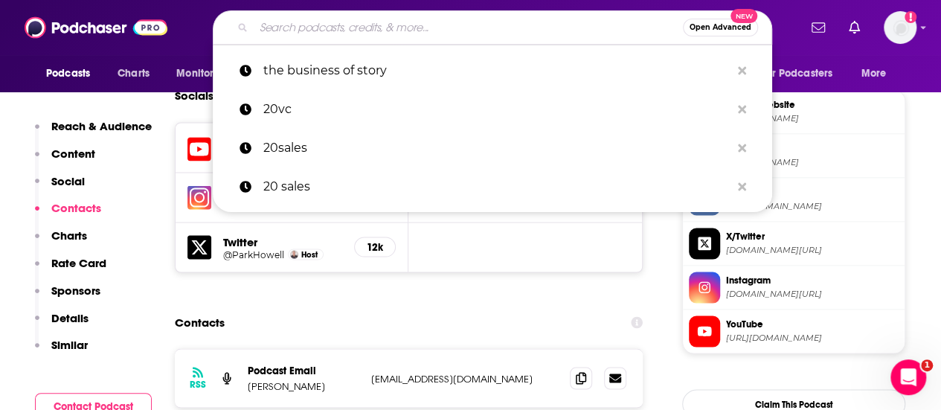
paste input "The B2B Revenue Executive Experience podcast"
type input "The B2B Revenue Executive Experience podcast"
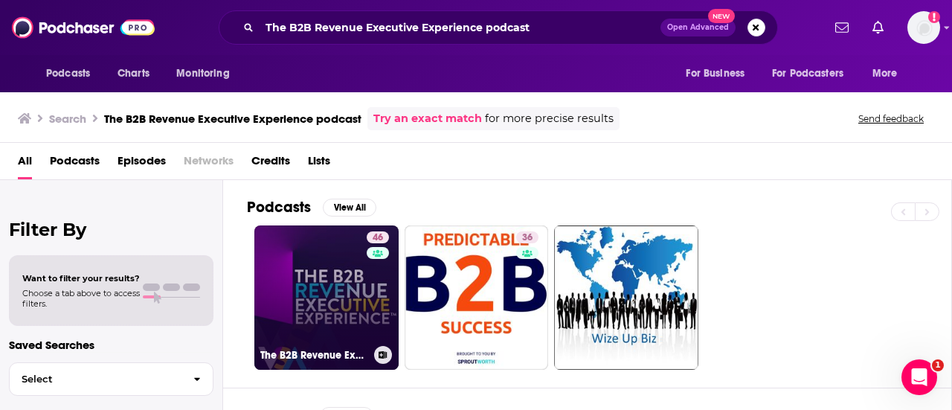
click at [326, 271] on link "46 The B2B Revenue Executive Experience" at bounding box center [326, 297] width 144 height 144
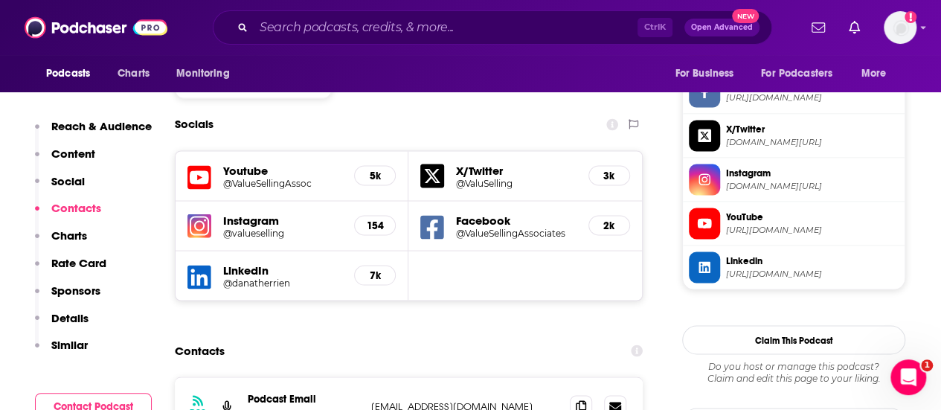
scroll to position [1428, 0]
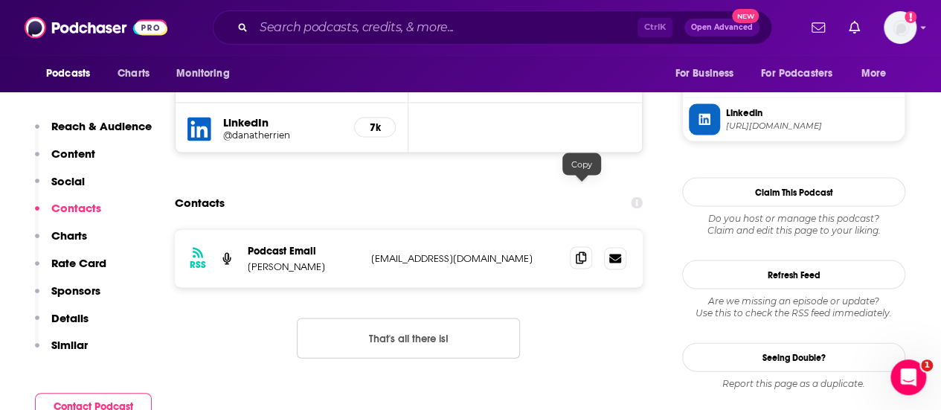
click at [580, 252] on icon at bounding box center [581, 258] width 10 height 12
click at [350, 31] on input "Search podcasts, credits, & more..." at bounding box center [446, 28] width 384 height 24
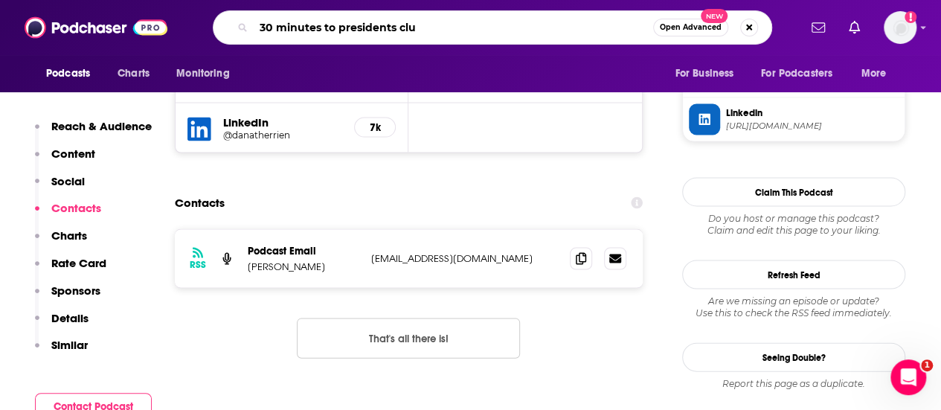
type input "30 minutes to presidents club"
